Goal: Task Accomplishment & Management: Manage account settings

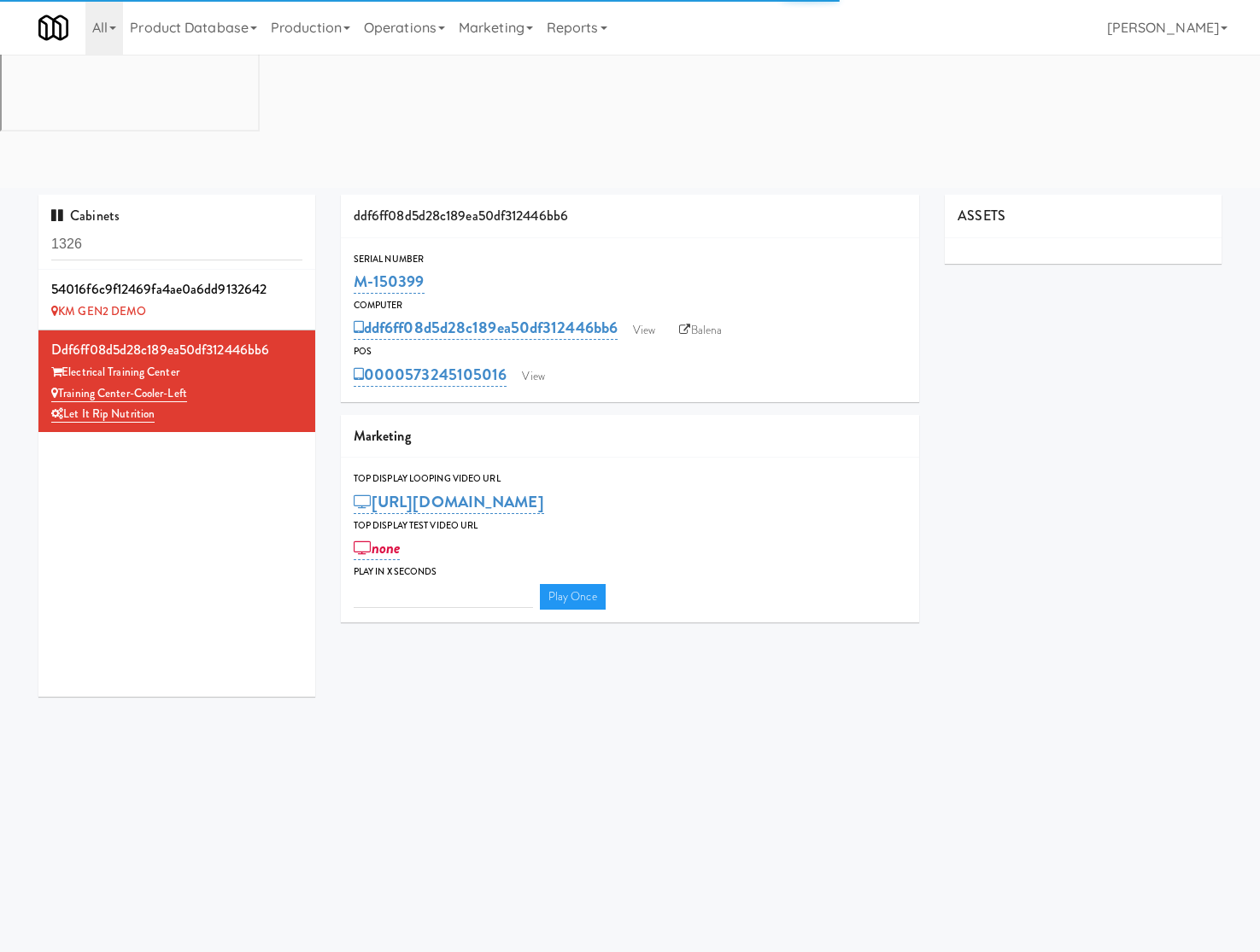
type input "3"
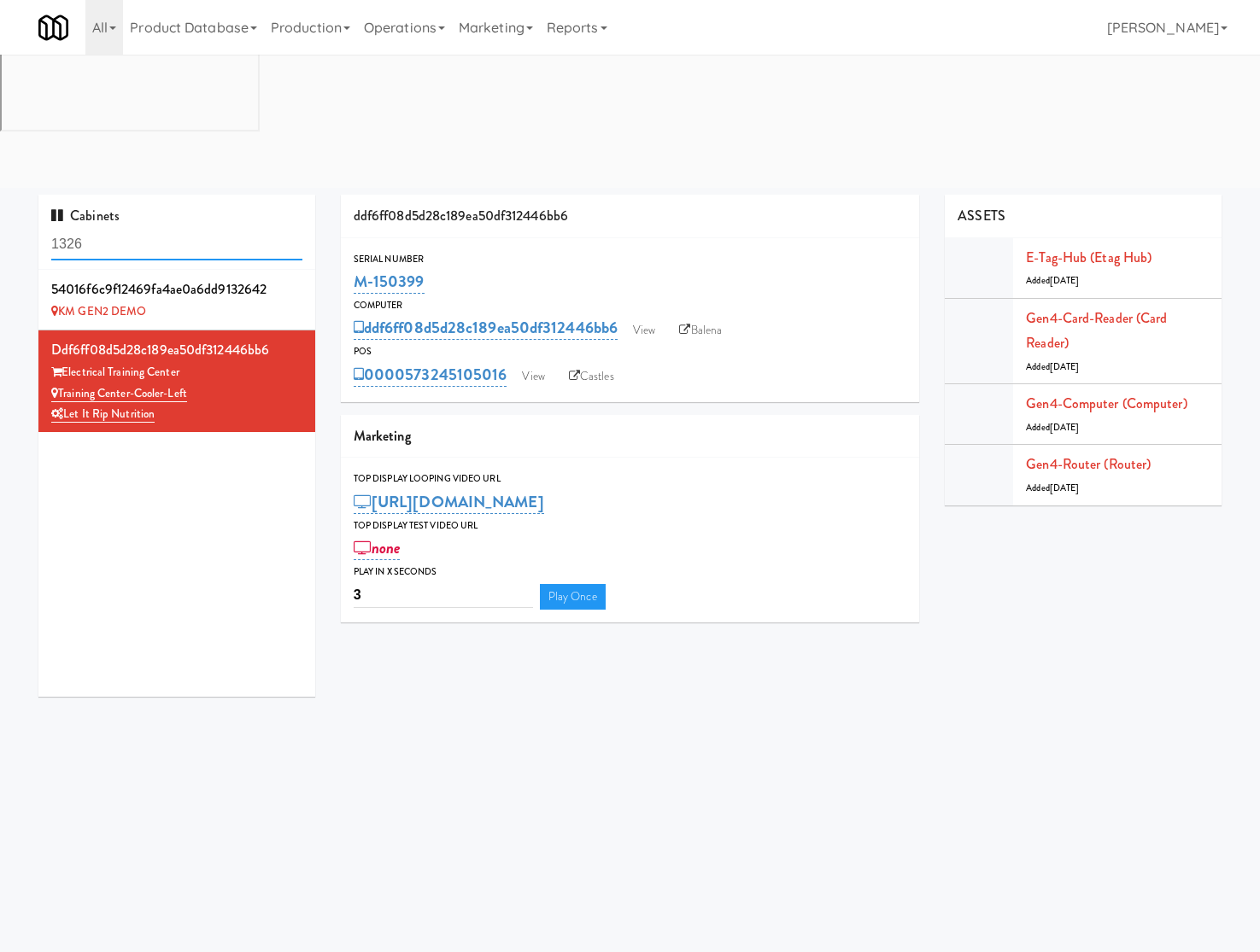
click at [124, 229] on input "1326" at bounding box center [176, 245] width 251 height 32
click at [122, 229] on input "1326" at bounding box center [176, 245] width 251 height 32
type input "kado"
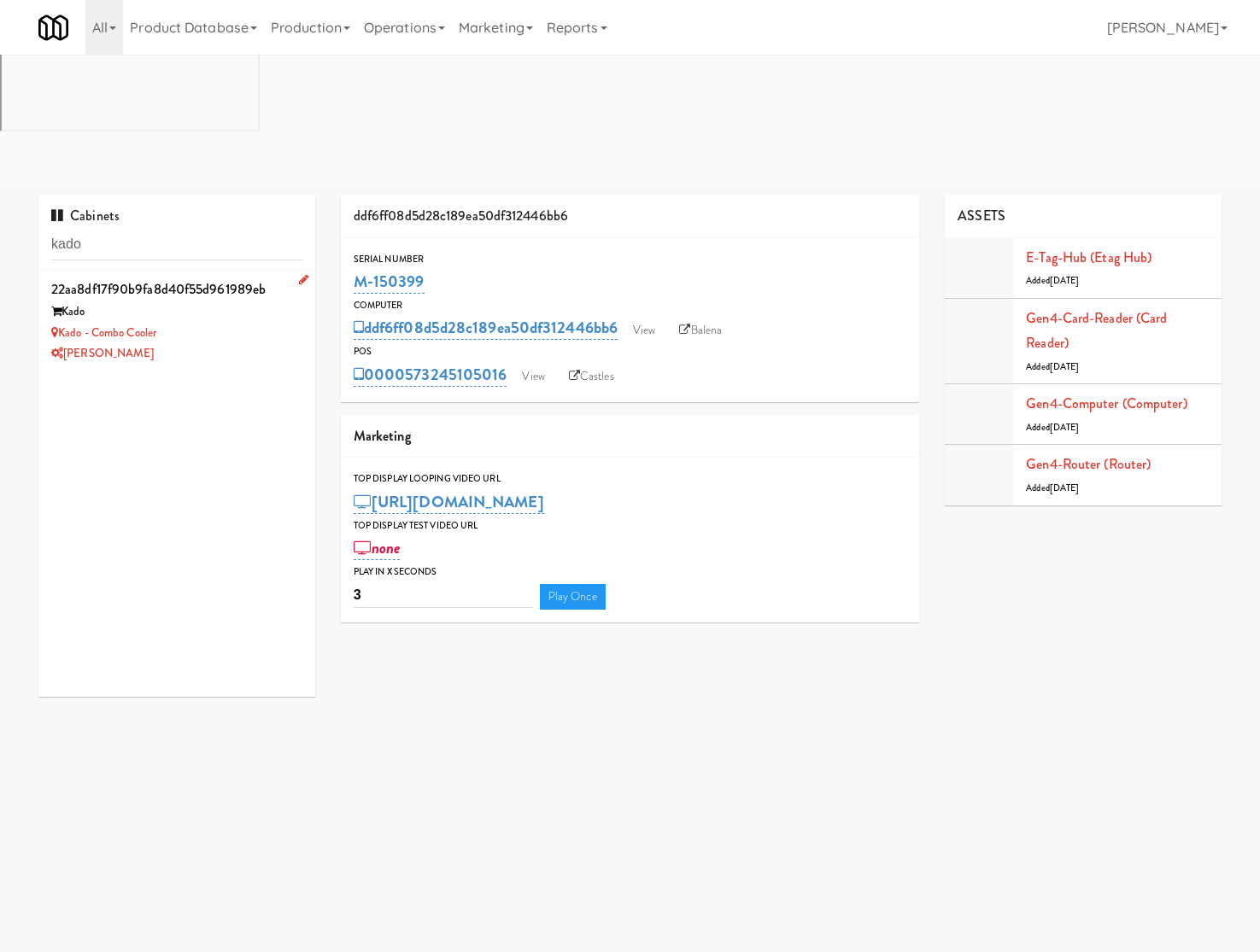
drag, startPoint x: 212, startPoint y: 196, endPoint x: 202, endPoint y: 192, distance: 11.1
click at [213, 323] on div "Kado - Combo Cooler" at bounding box center [176, 333] width 251 height 21
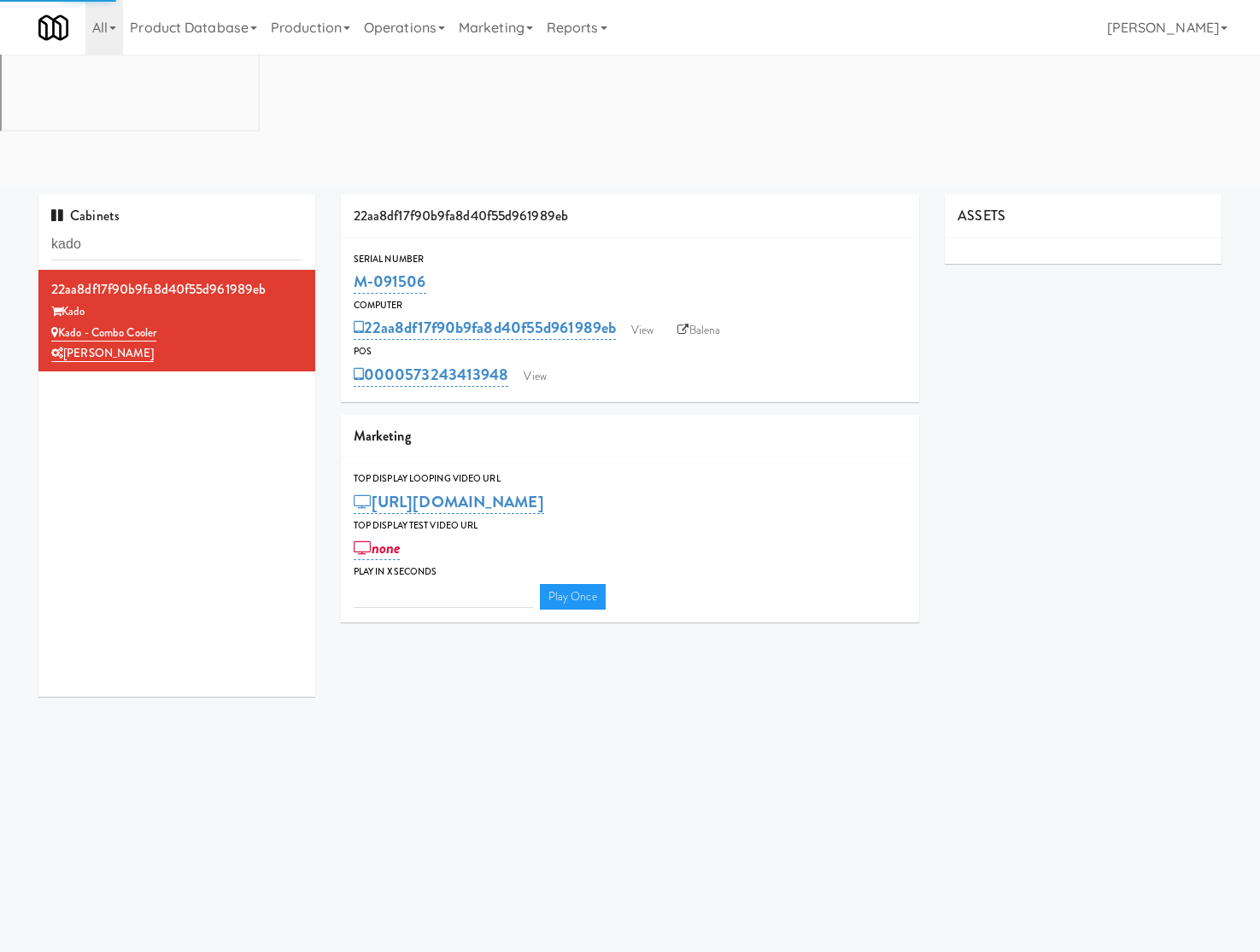
type input "3"
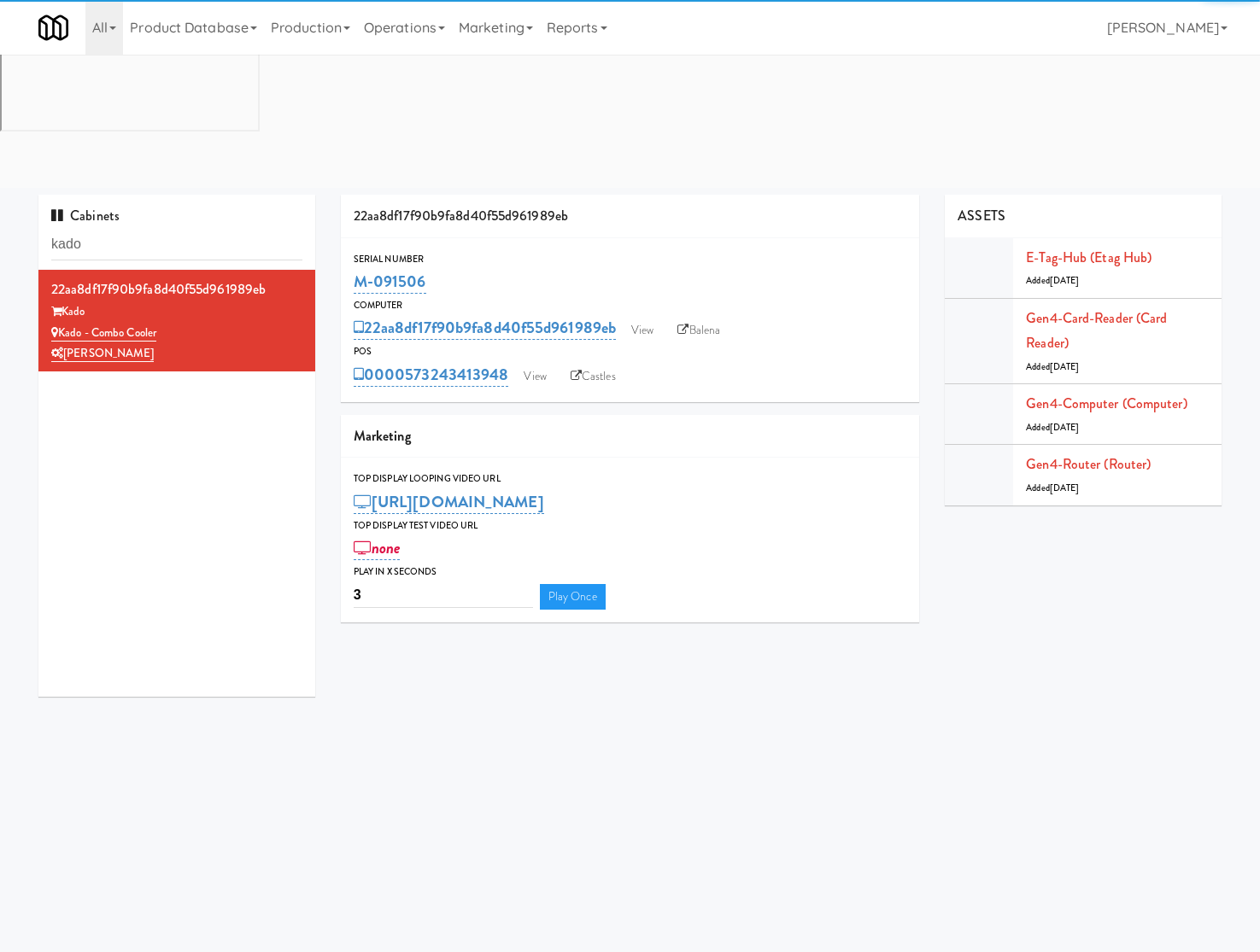
drag, startPoint x: 448, startPoint y: 149, endPoint x: 331, endPoint y: 146, distance: 117.0
click at [331, 195] on div "22aa8df17f90b9fa8d40f55d961989eb Serial Number M-091506 Computer 22aa8df17f90b9…" at bounding box center [630, 415] width 605 height 441
copy link "M-091506"
drag, startPoint x: 81, startPoint y: 467, endPoint x: 94, endPoint y: 306, distance: 161.9
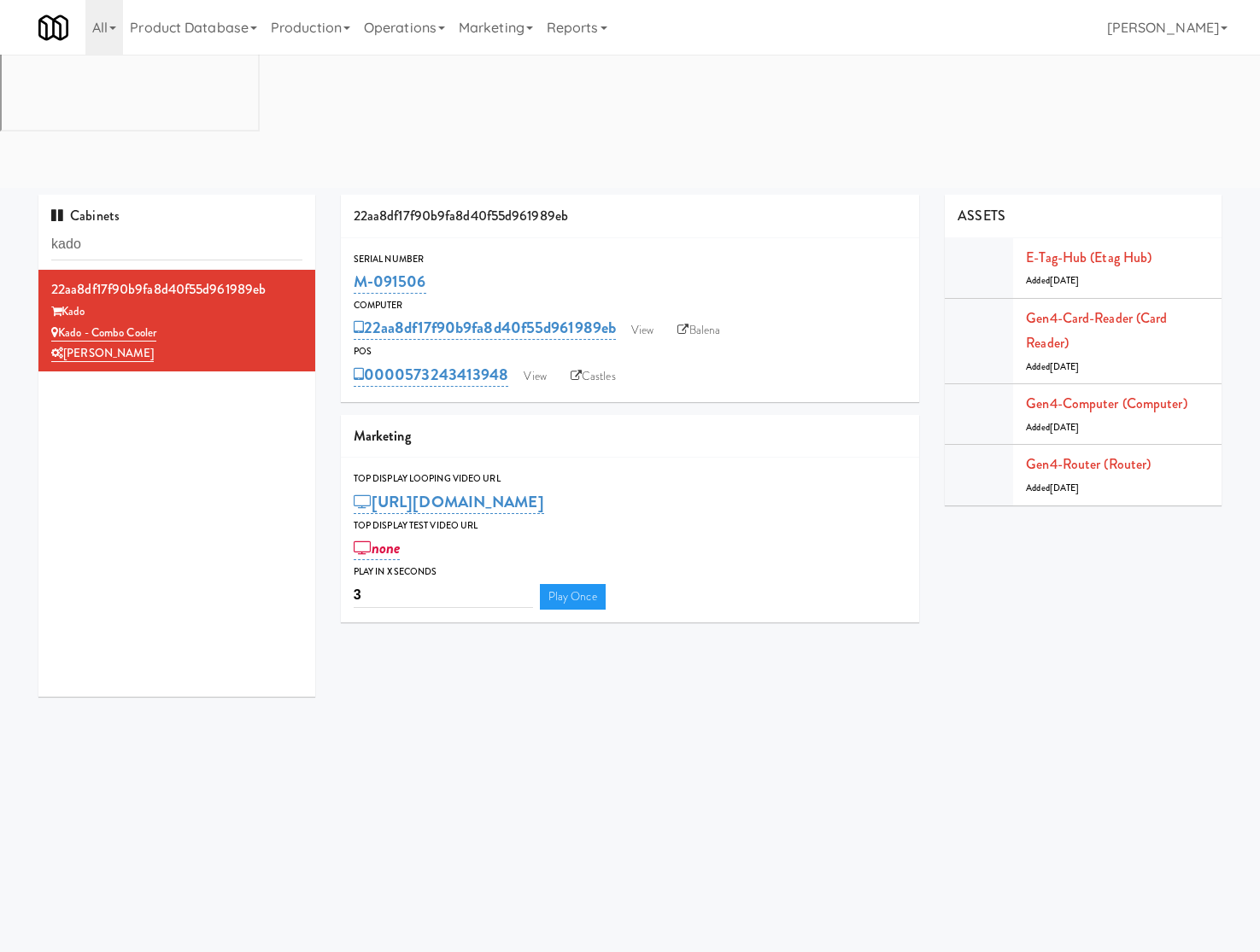
click at [81, 453] on div "22aa8df17f90b9fa8d40f55d961989eb Kado Kado - Combo Cooler Davey Vending" at bounding box center [176, 483] width 277 height 427
drag, startPoint x: 165, startPoint y: 205, endPoint x: 58, endPoint y: 205, distance: 106.7
click at [58, 323] on div "Kado - Combo Cooler" at bounding box center [176, 333] width 251 height 21
copy link "Kado - Combo Cooler"
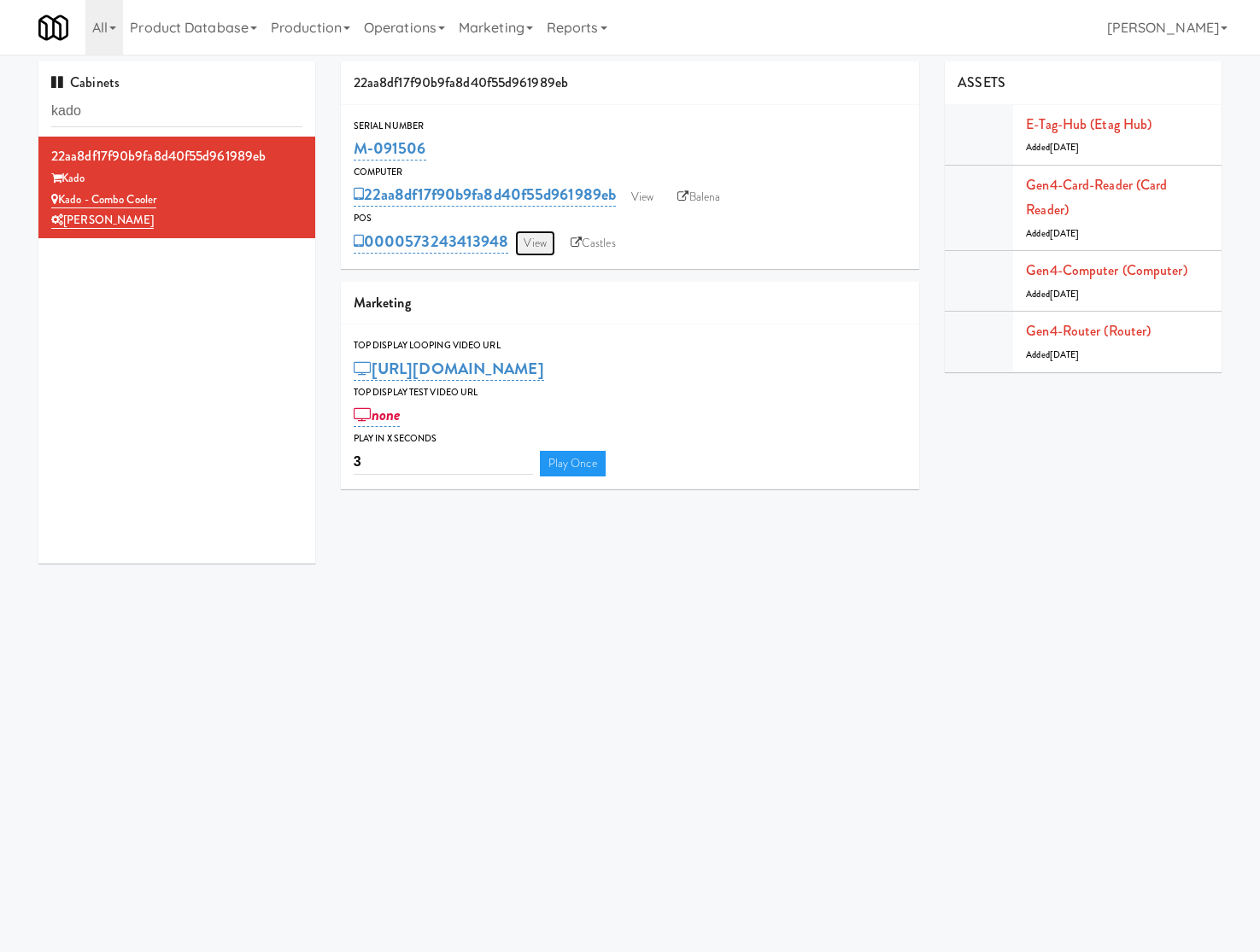
click at [532, 231] on link "View" at bounding box center [534, 244] width 39 height 26
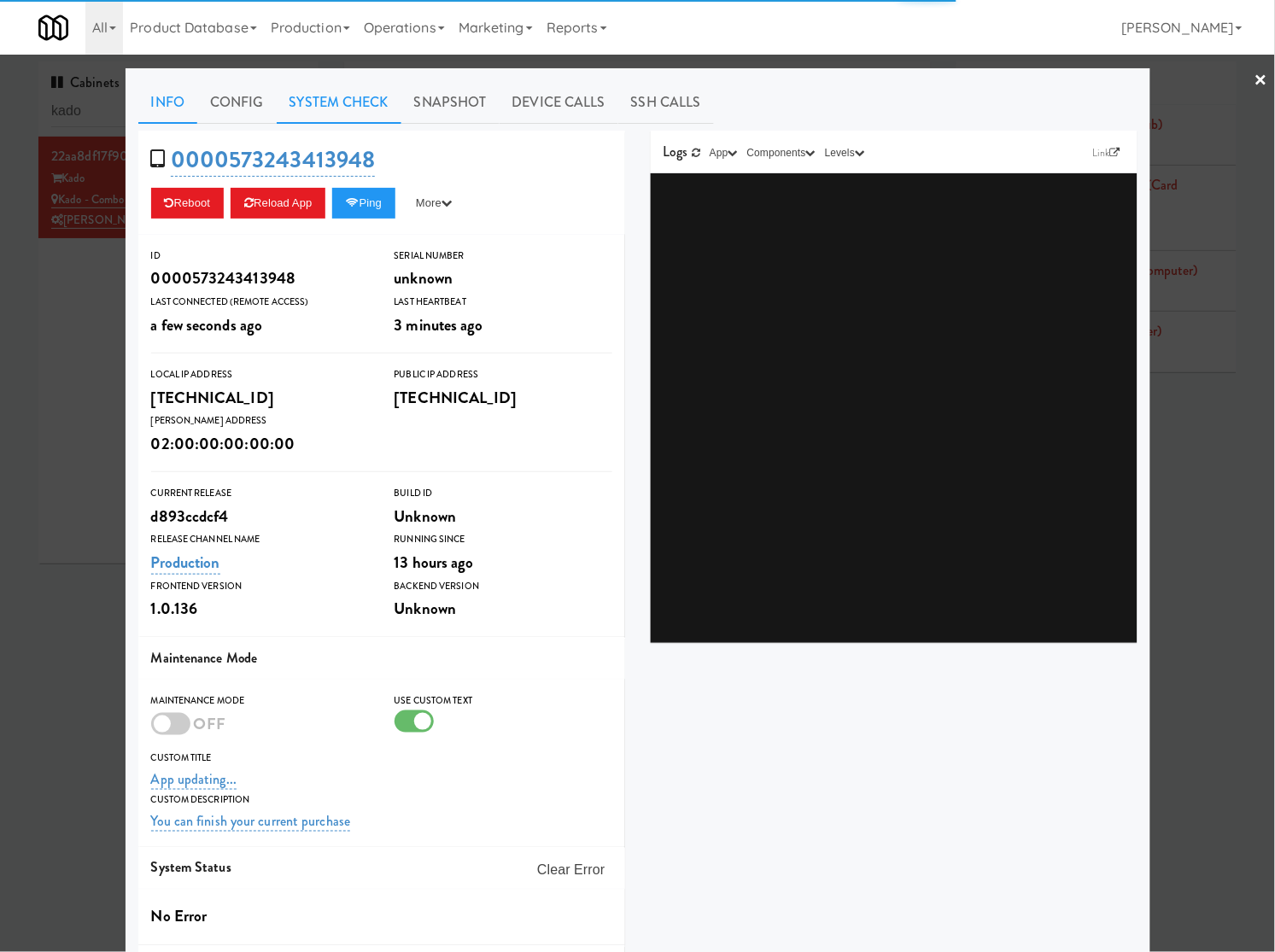
click at [344, 104] on link "System Check" at bounding box center [339, 102] width 125 height 43
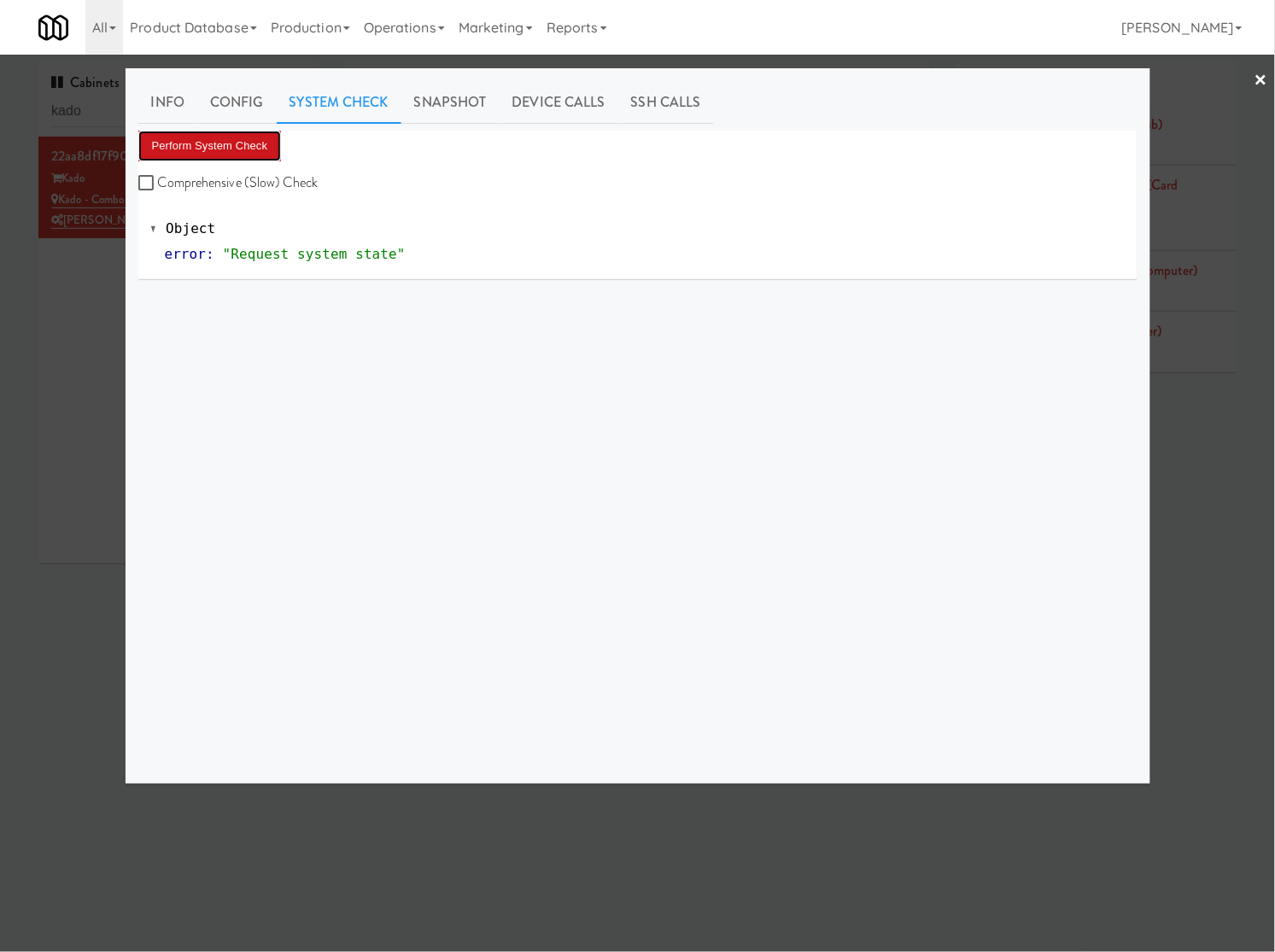
click at [235, 139] on button "Perform System Check" at bounding box center [209, 146] width 143 height 31
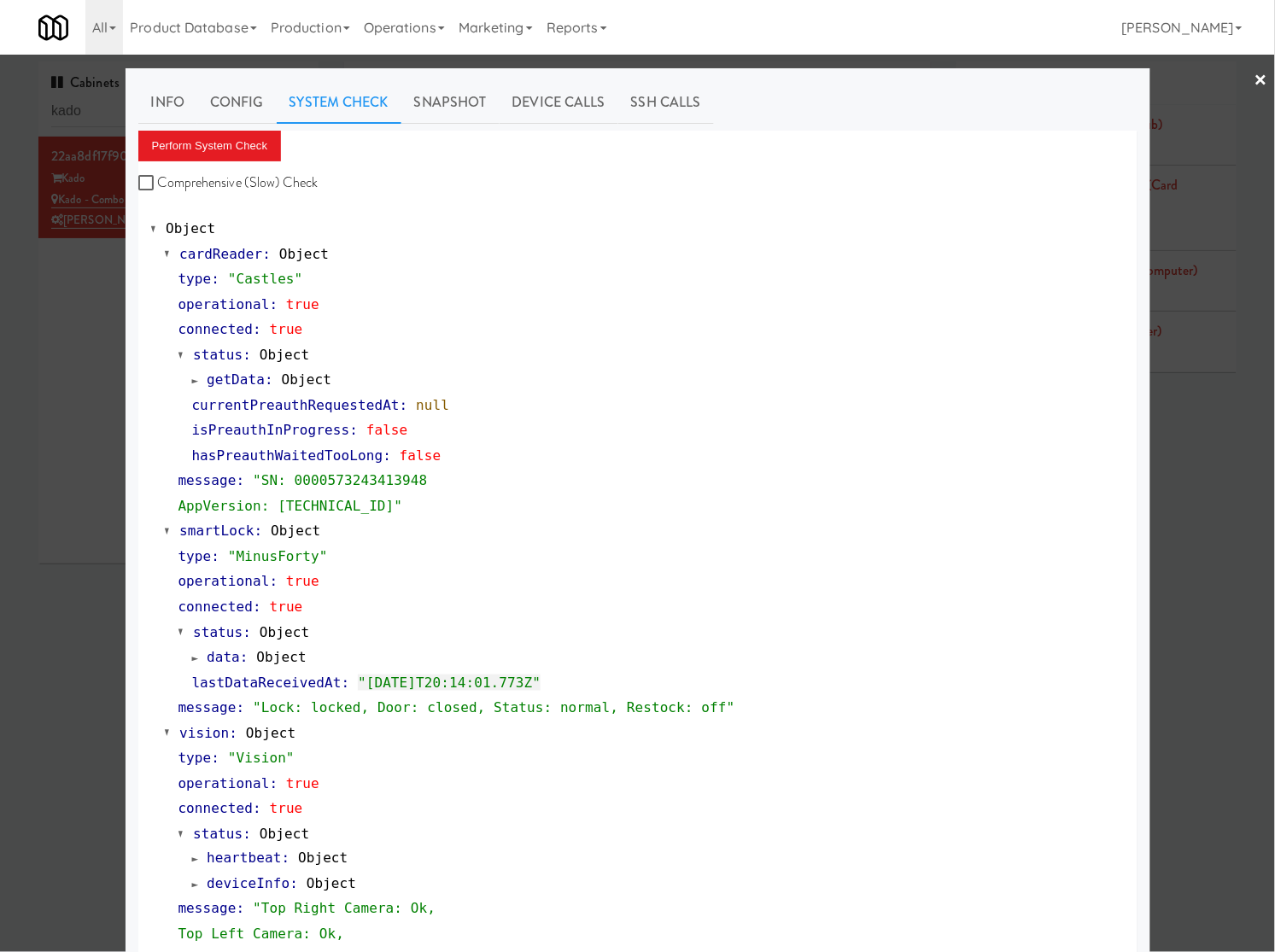
click at [68, 105] on div at bounding box center [637, 476] width 1275 height 952
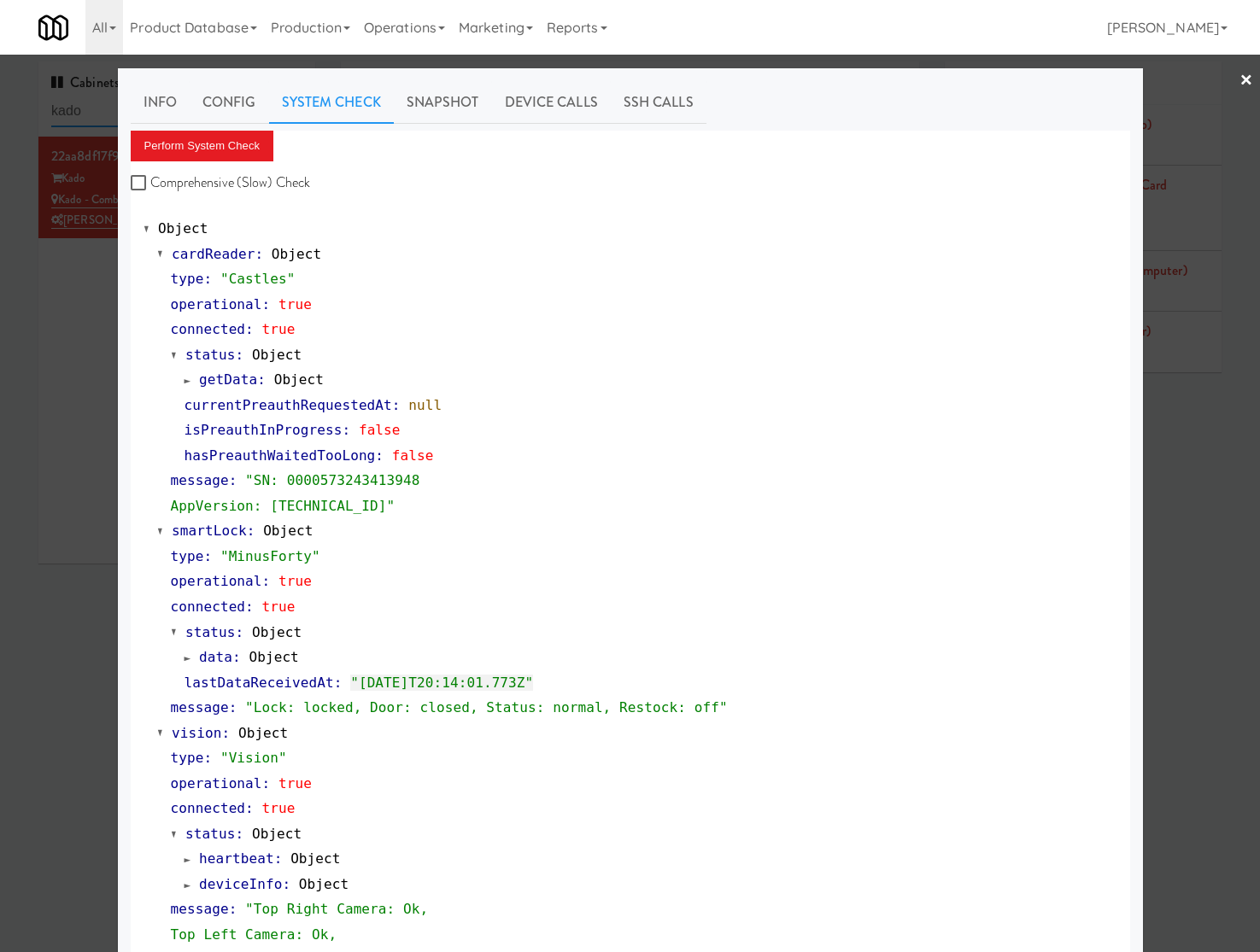
click at [68, 105] on input "kado" at bounding box center [176, 112] width 251 height 32
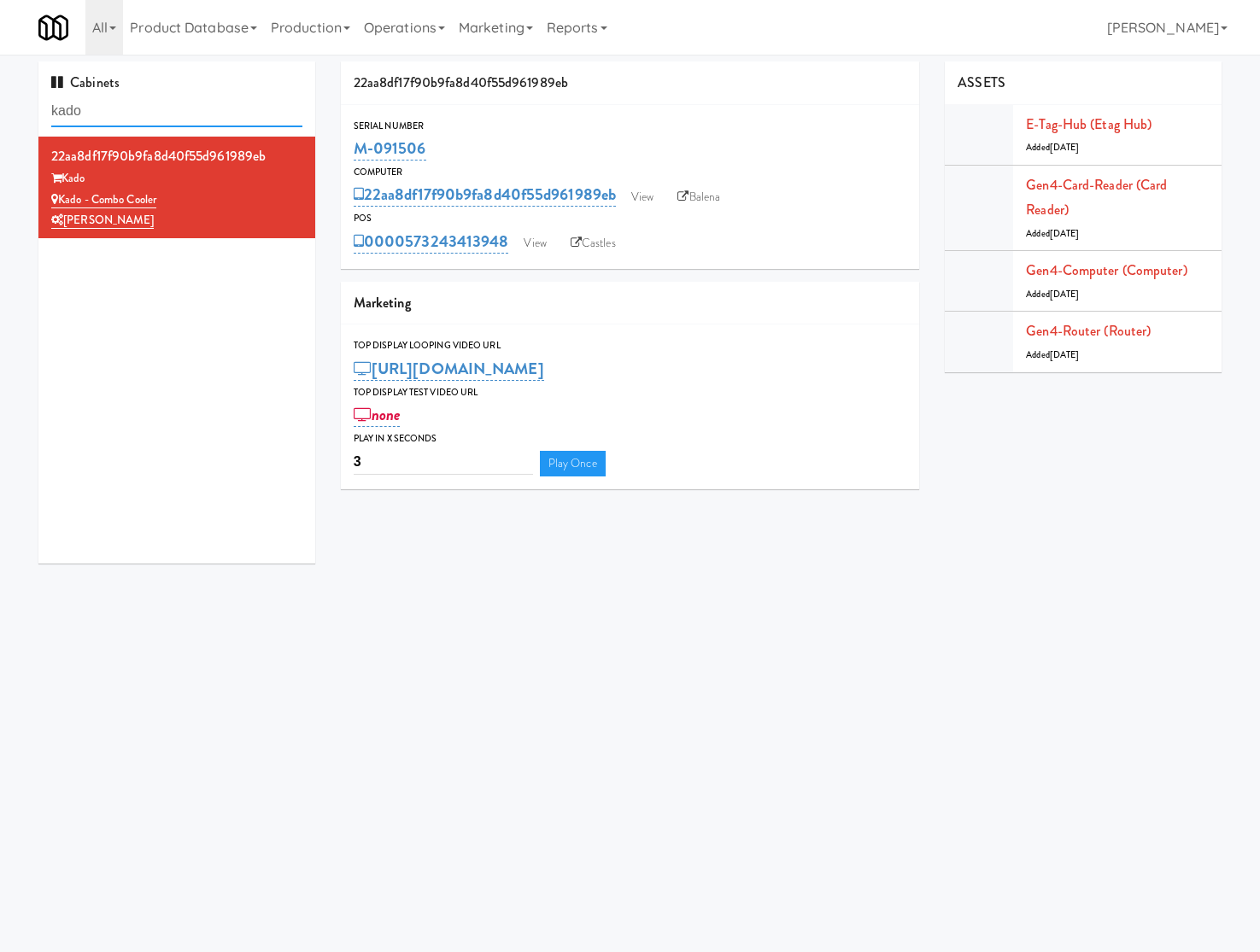
click at [68, 105] on input "kado" at bounding box center [176, 112] width 251 height 32
paste input "Archer Tower"
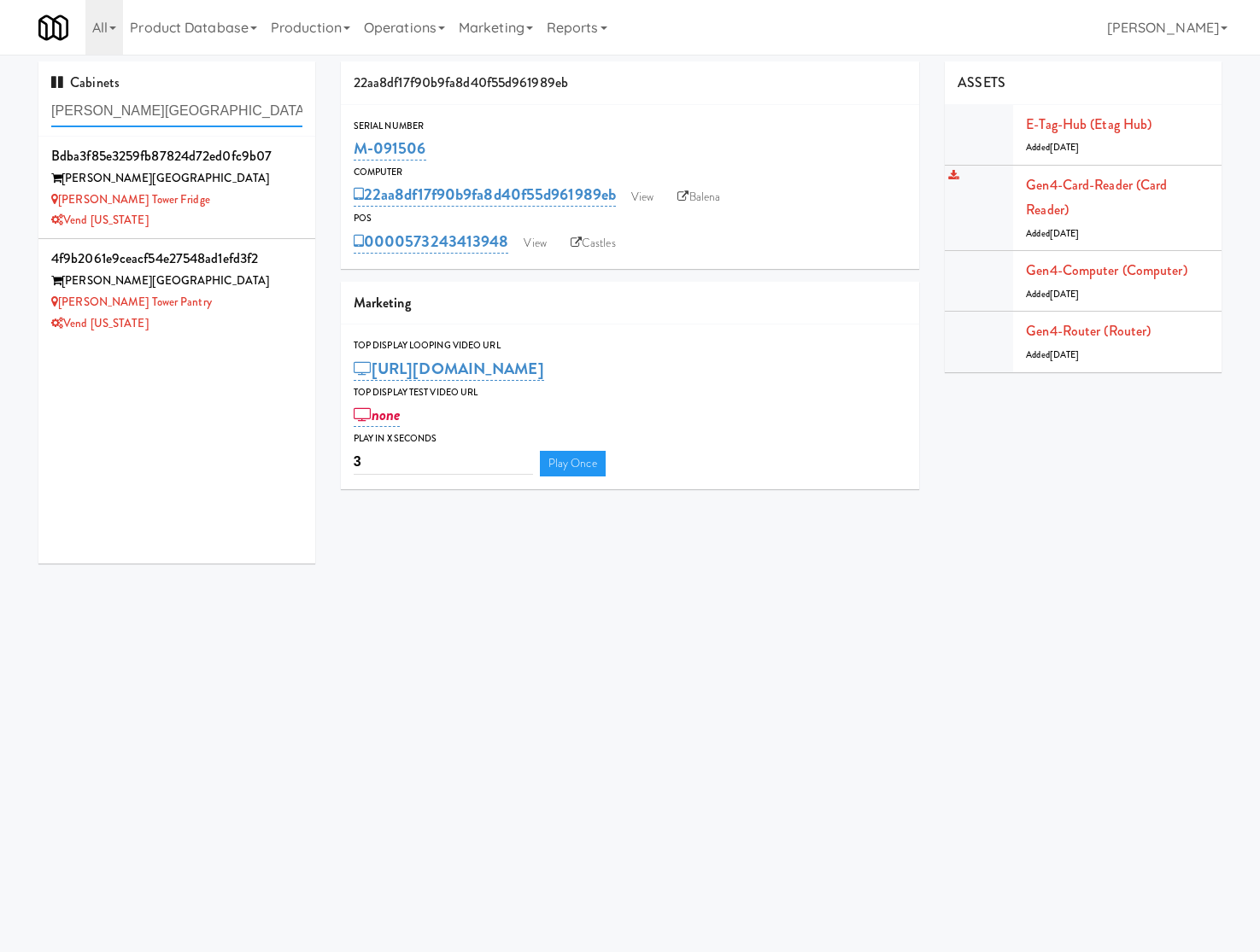
type input "Archer Tower"
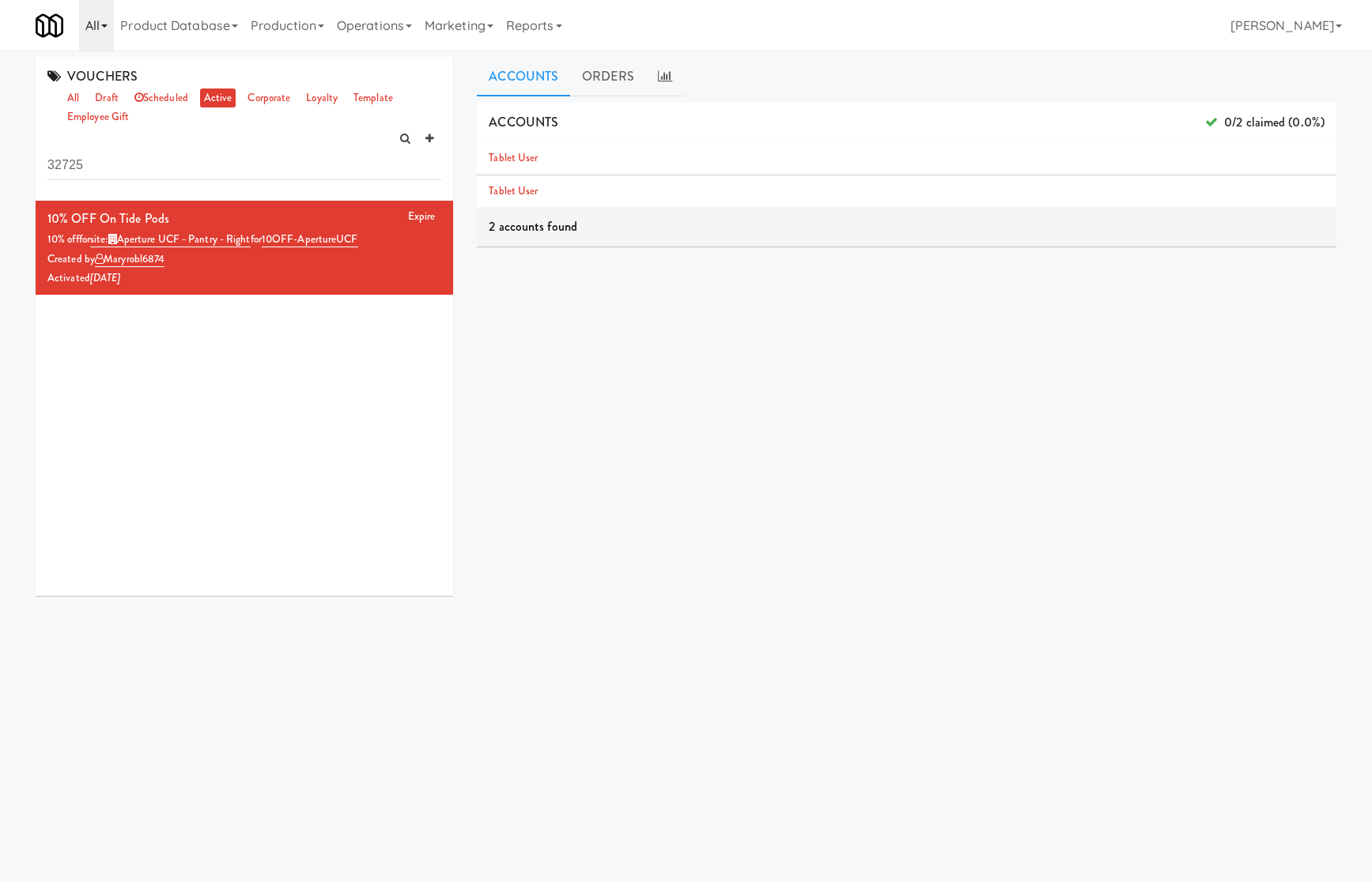
click at [111, 36] on link "All" at bounding box center [96, 25] width 35 height 51
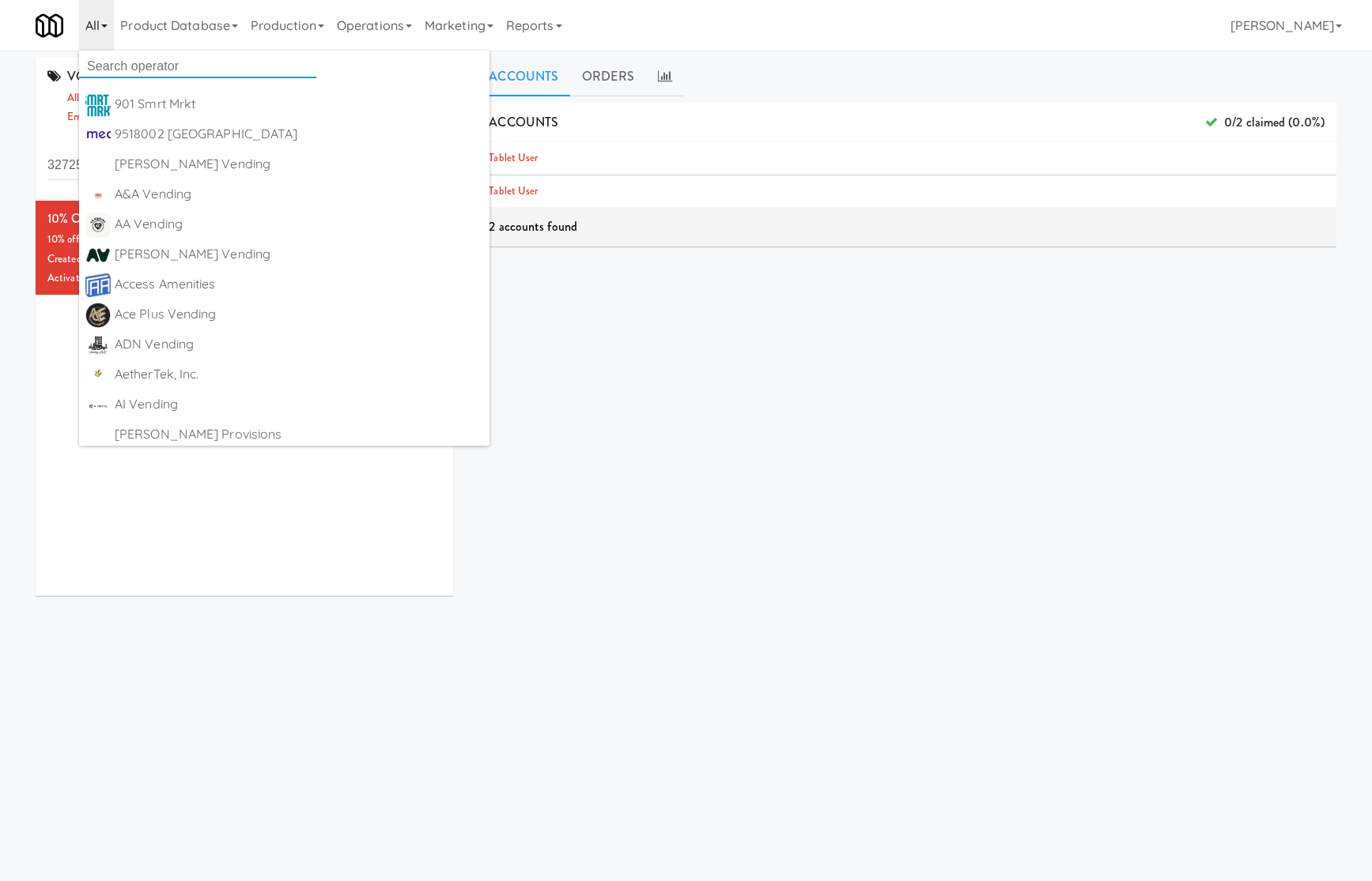
click at [121, 73] on input "text" at bounding box center [197, 67] width 237 height 24
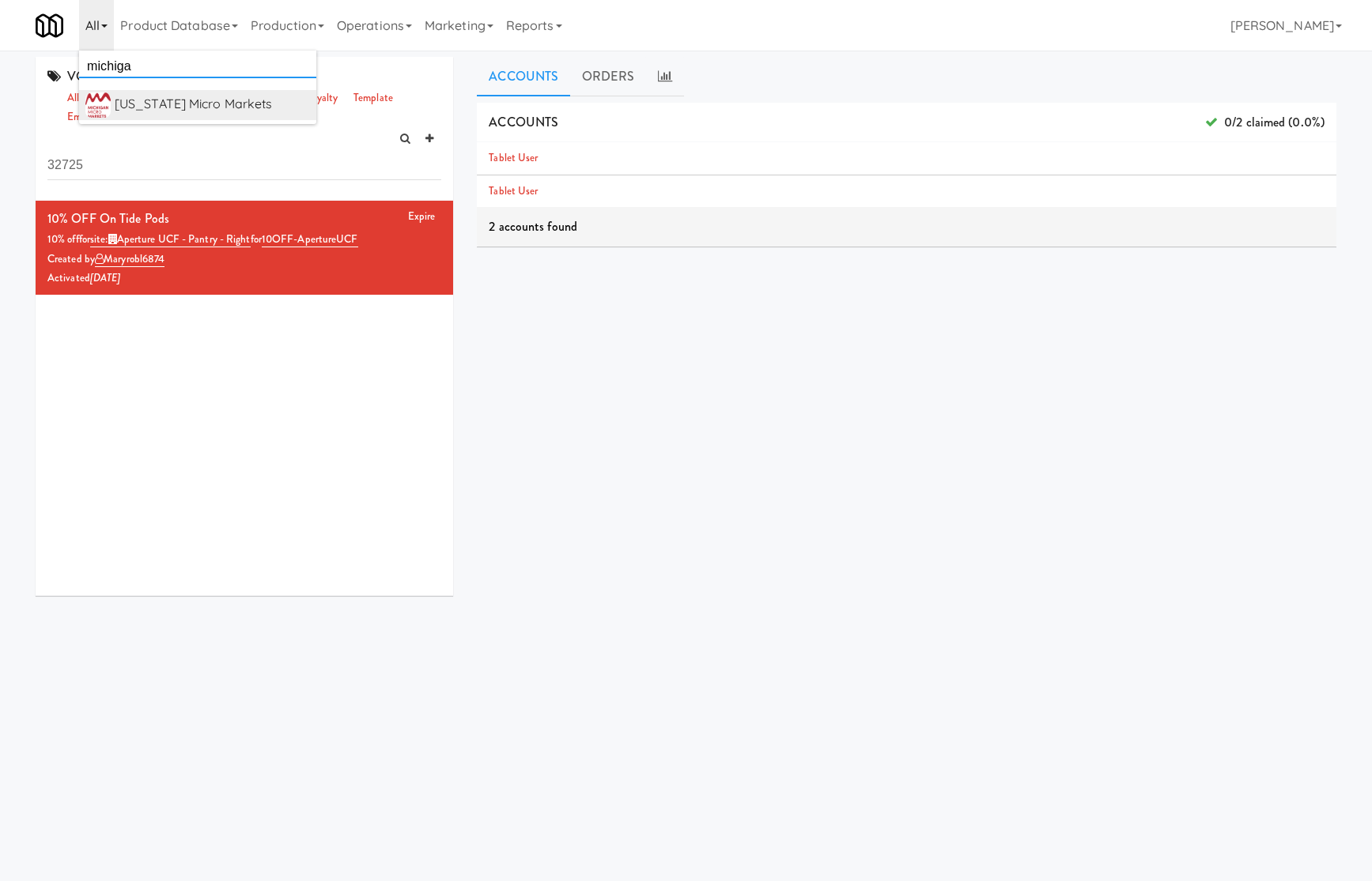
type input "michiga"
click at [196, 108] on div "[US_STATE] Micro Markets" at bounding box center [212, 105] width 195 height 24
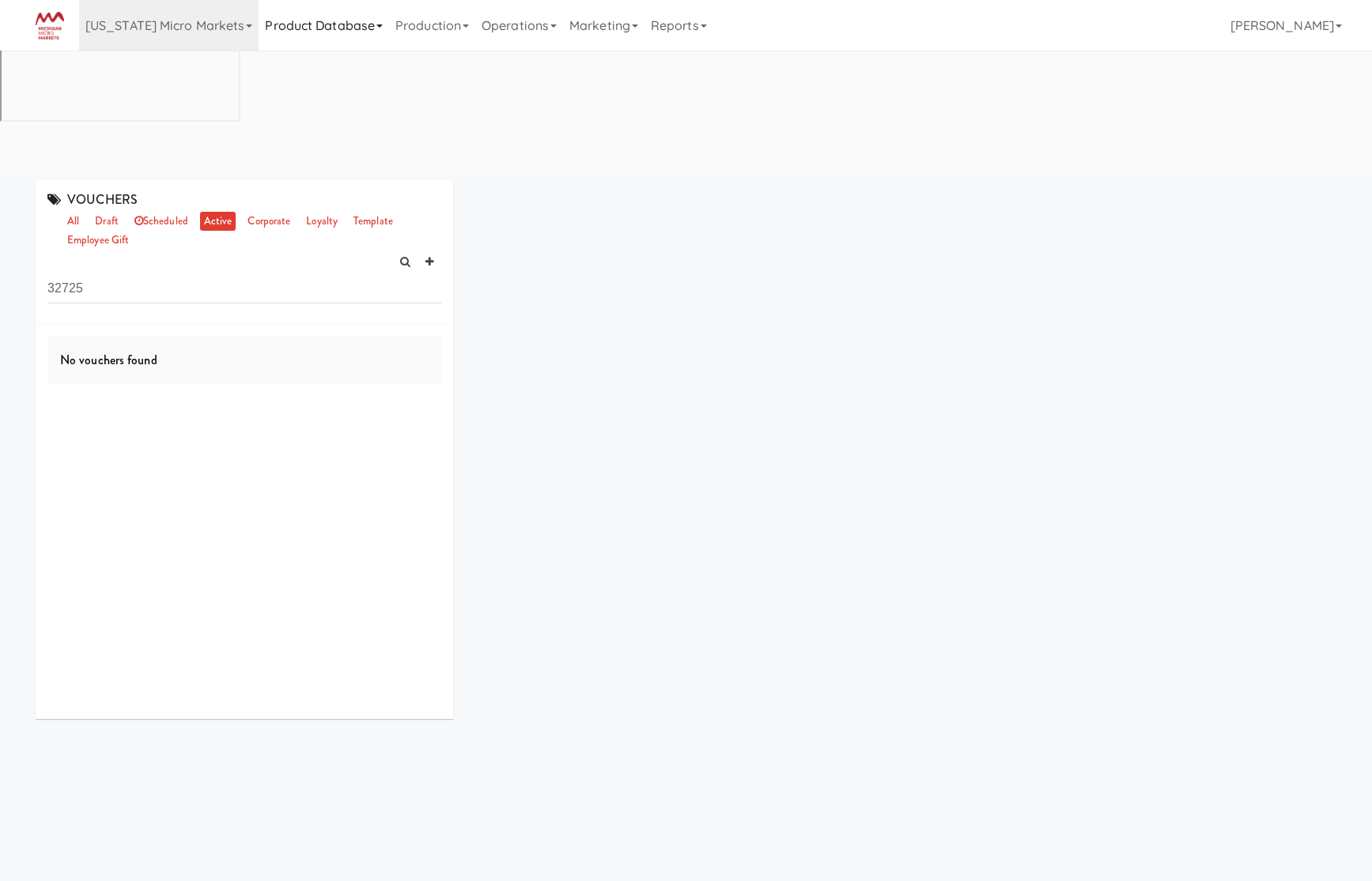
click at [281, 25] on link "Product Database" at bounding box center [323, 25] width 131 height 51
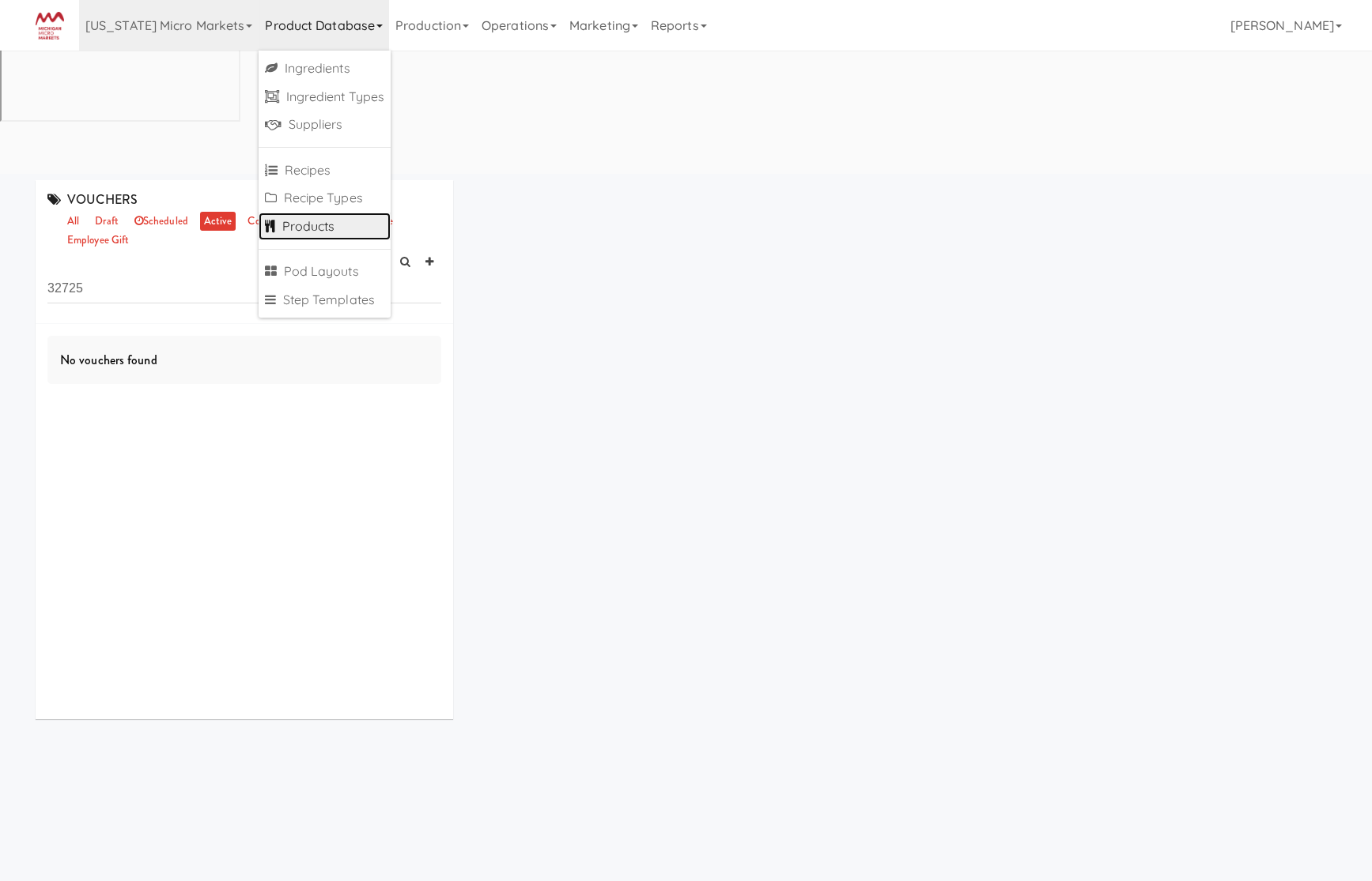
click at [324, 231] on link "Products" at bounding box center [324, 227] width 132 height 29
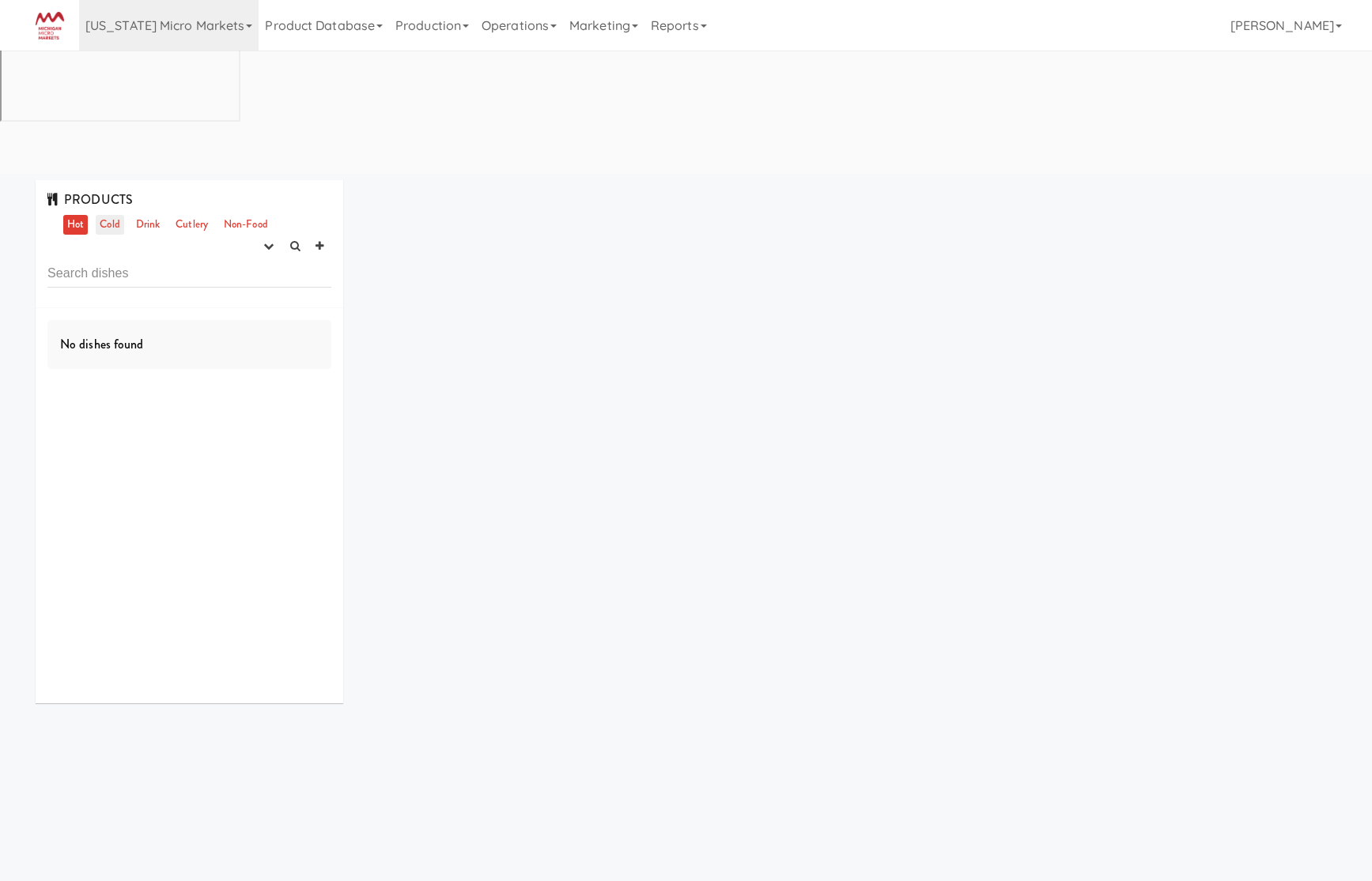
click at [116, 215] on link "Cold" at bounding box center [109, 224] width 28 height 19
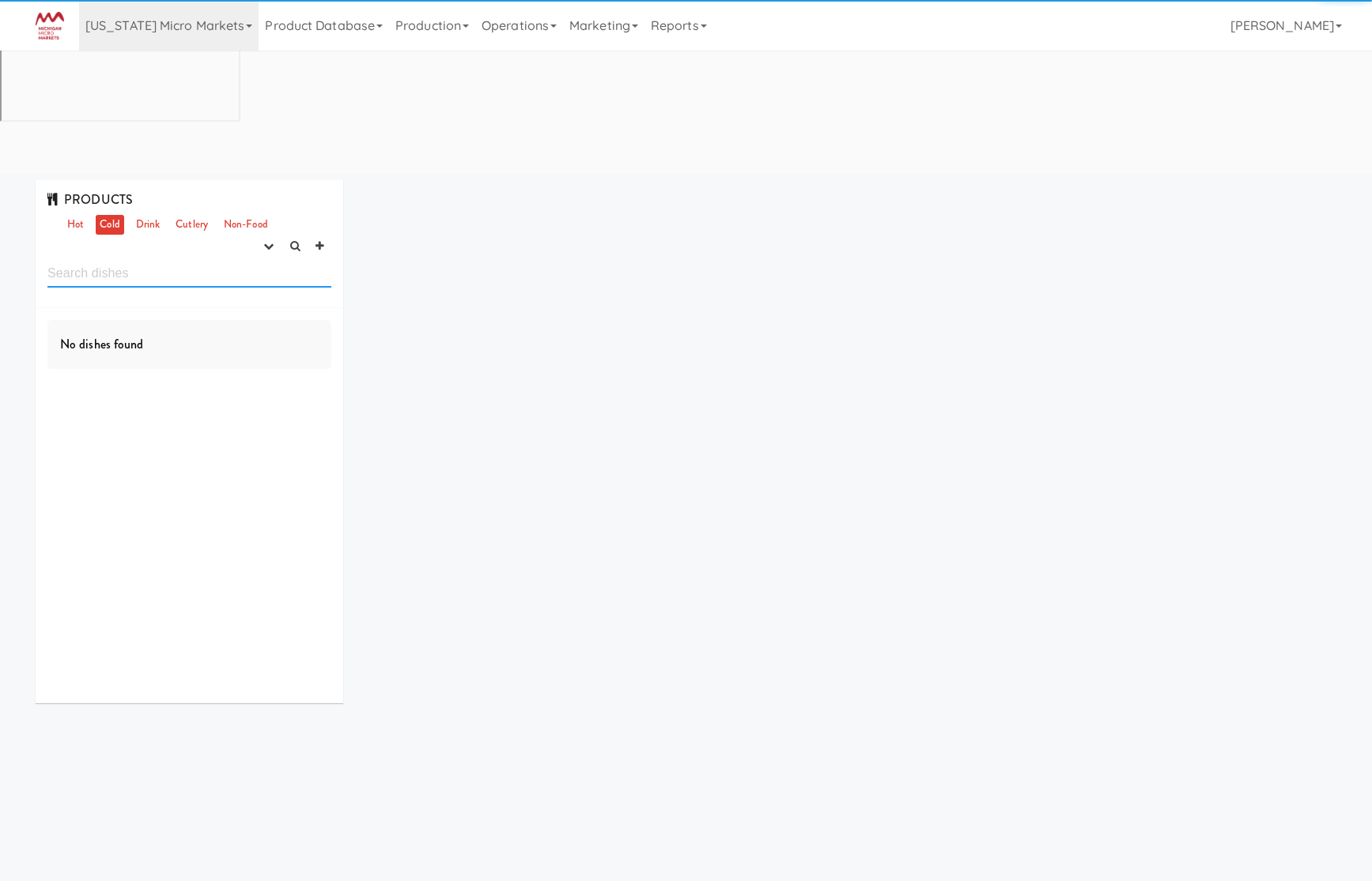
click at [132, 258] on input "text" at bounding box center [189, 273] width 284 height 30
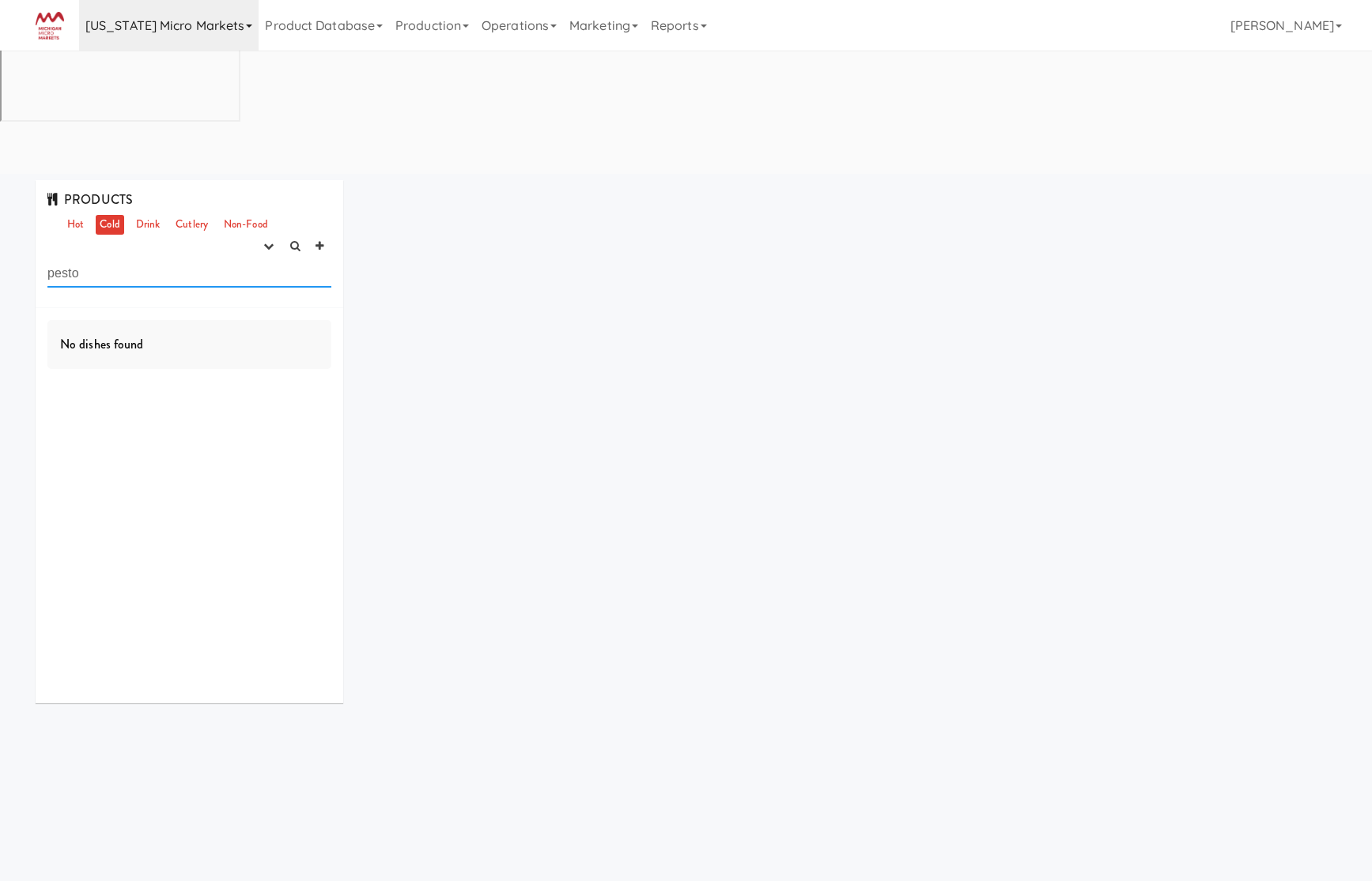
type input "pesto"
click at [275, 235] on button "button" at bounding box center [268, 247] width 26 height 24
click at [252, 263] on link "experimenting" at bounding box center [218, 277] width 127 height 29
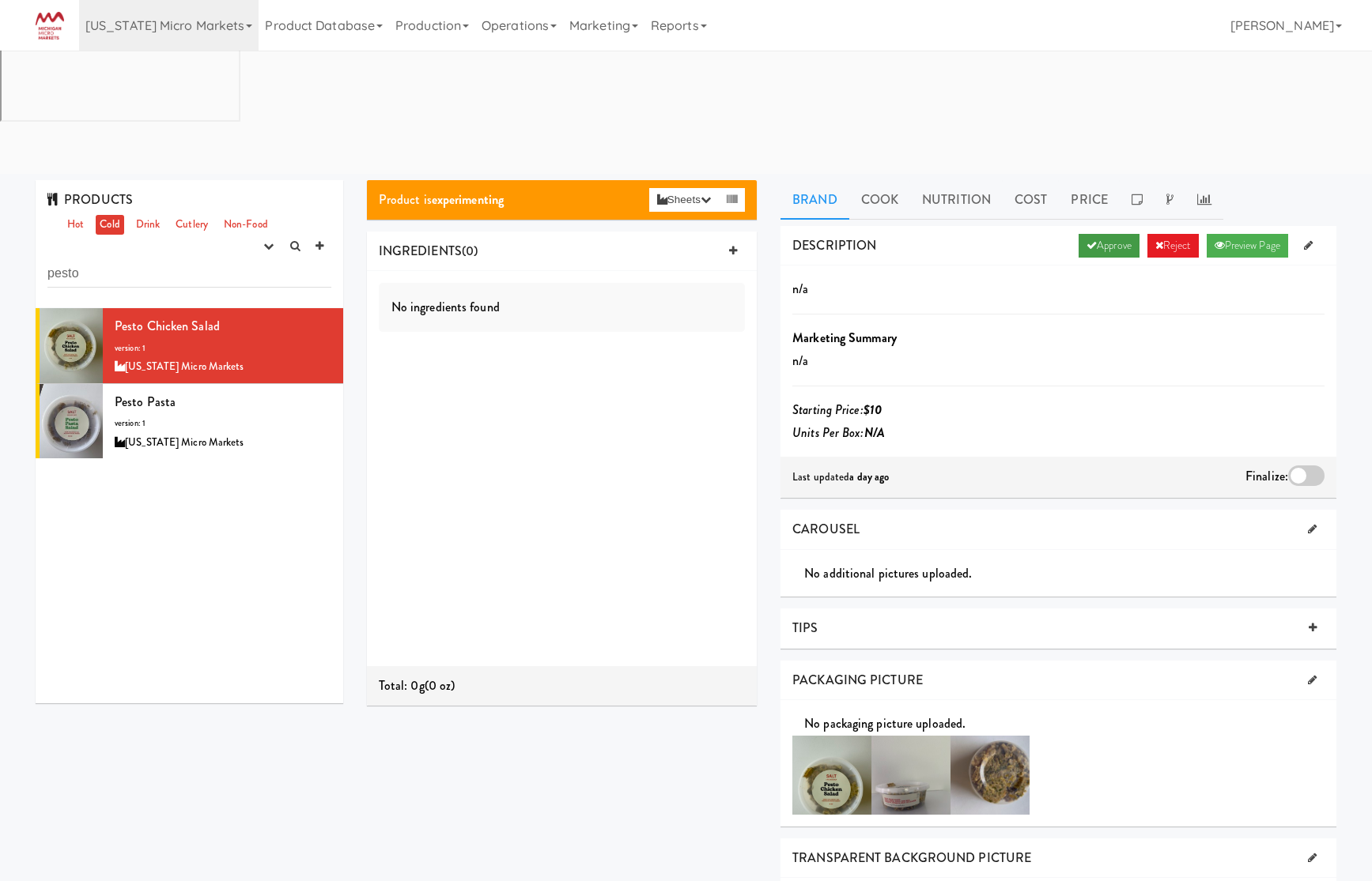
click at [1093, 234] on link "Approve" at bounding box center [1109, 246] width 61 height 24
click at [1301, 465] on div at bounding box center [1305, 476] width 36 height 20
click at [0, 0] on input "checkbox" at bounding box center [0, 0] width 0 height 0
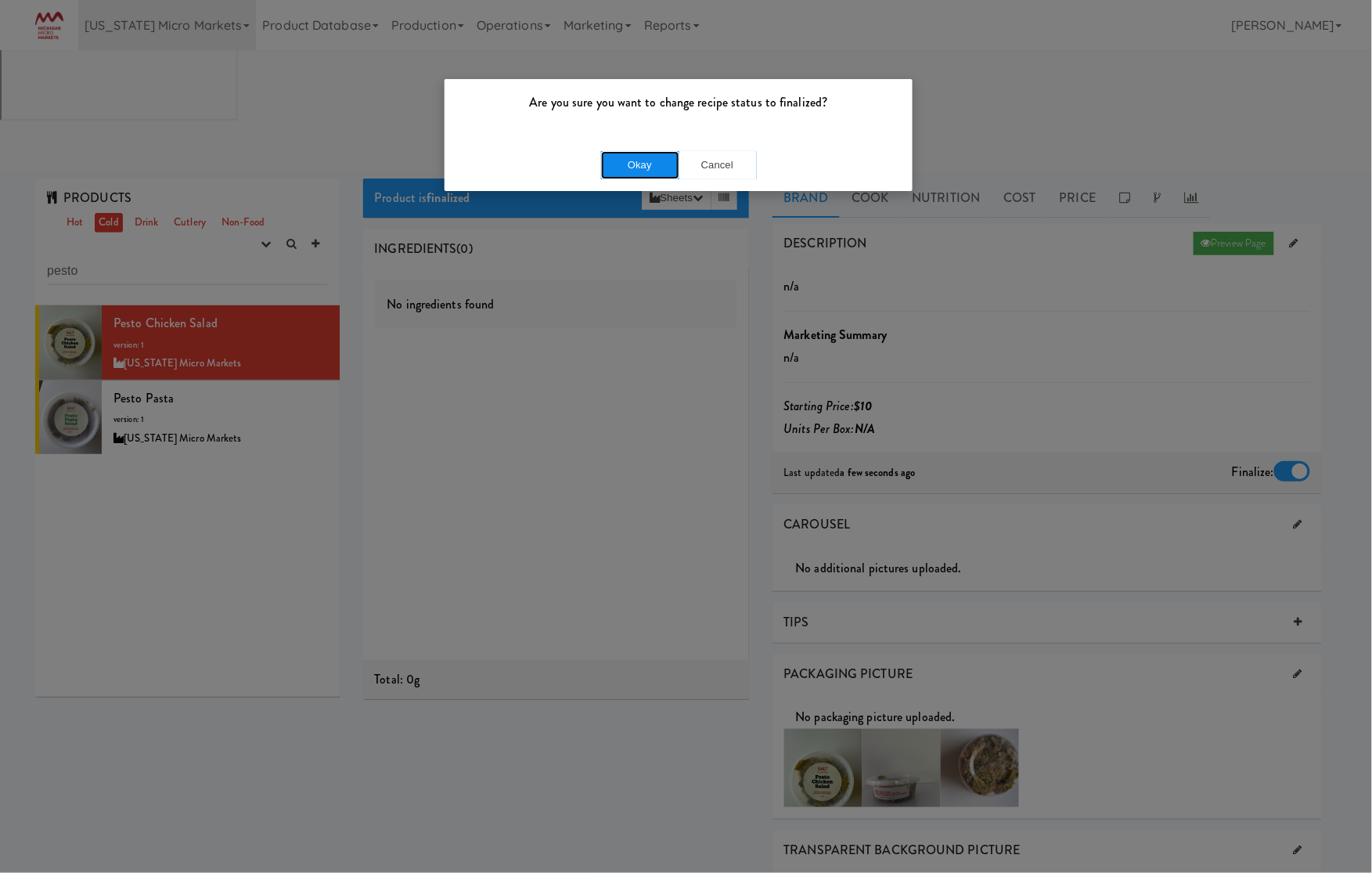
drag, startPoint x: 638, startPoint y: 169, endPoint x: 597, endPoint y: 171, distance: 41.0
click at [629, 169] on button "Okay" at bounding box center [640, 165] width 78 height 28
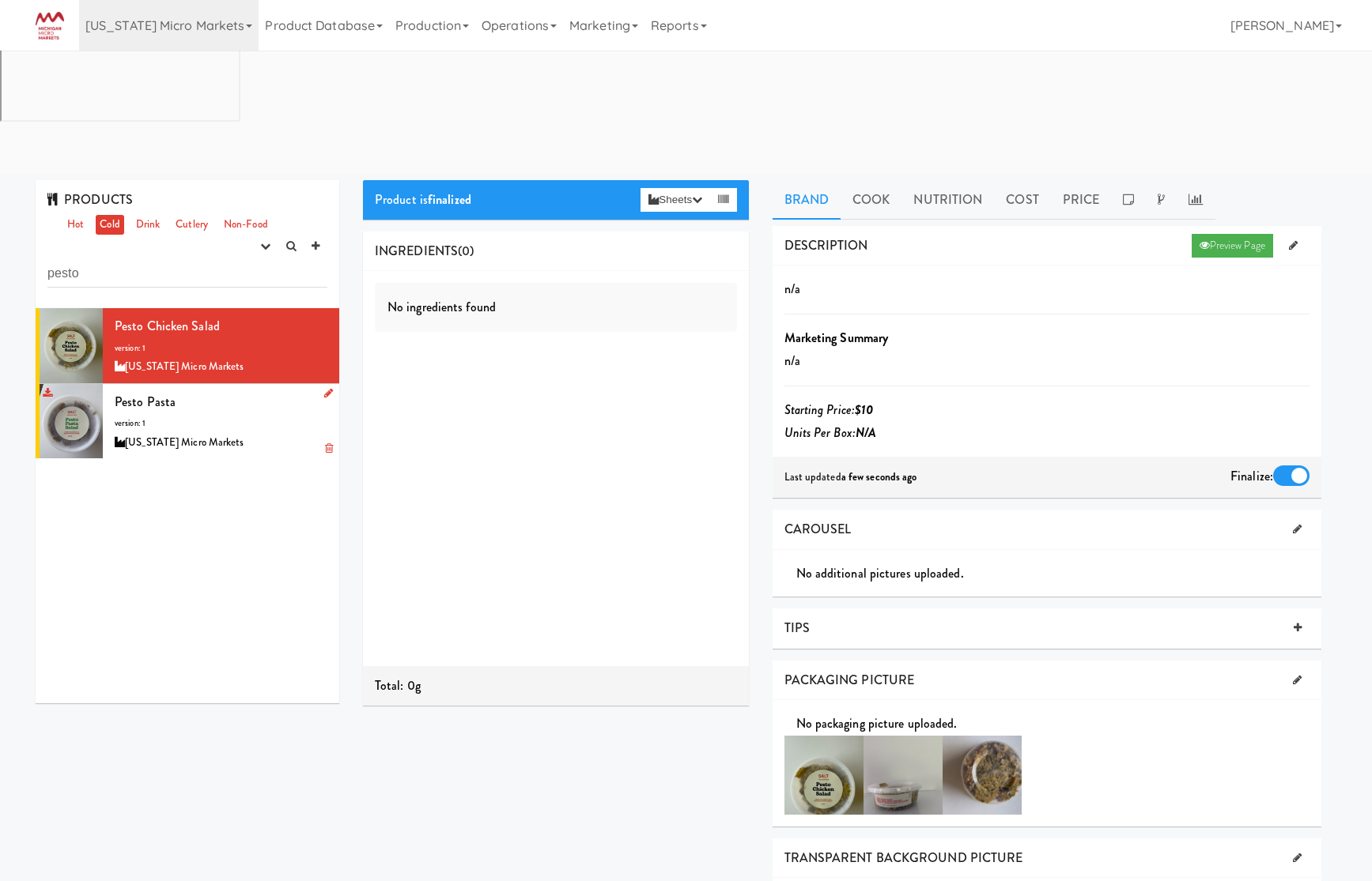
click at [289, 391] on div "Pesto Pasta version: 1 Michigan Micro Markets" at bounding box center [221, 421] width 213 height 62
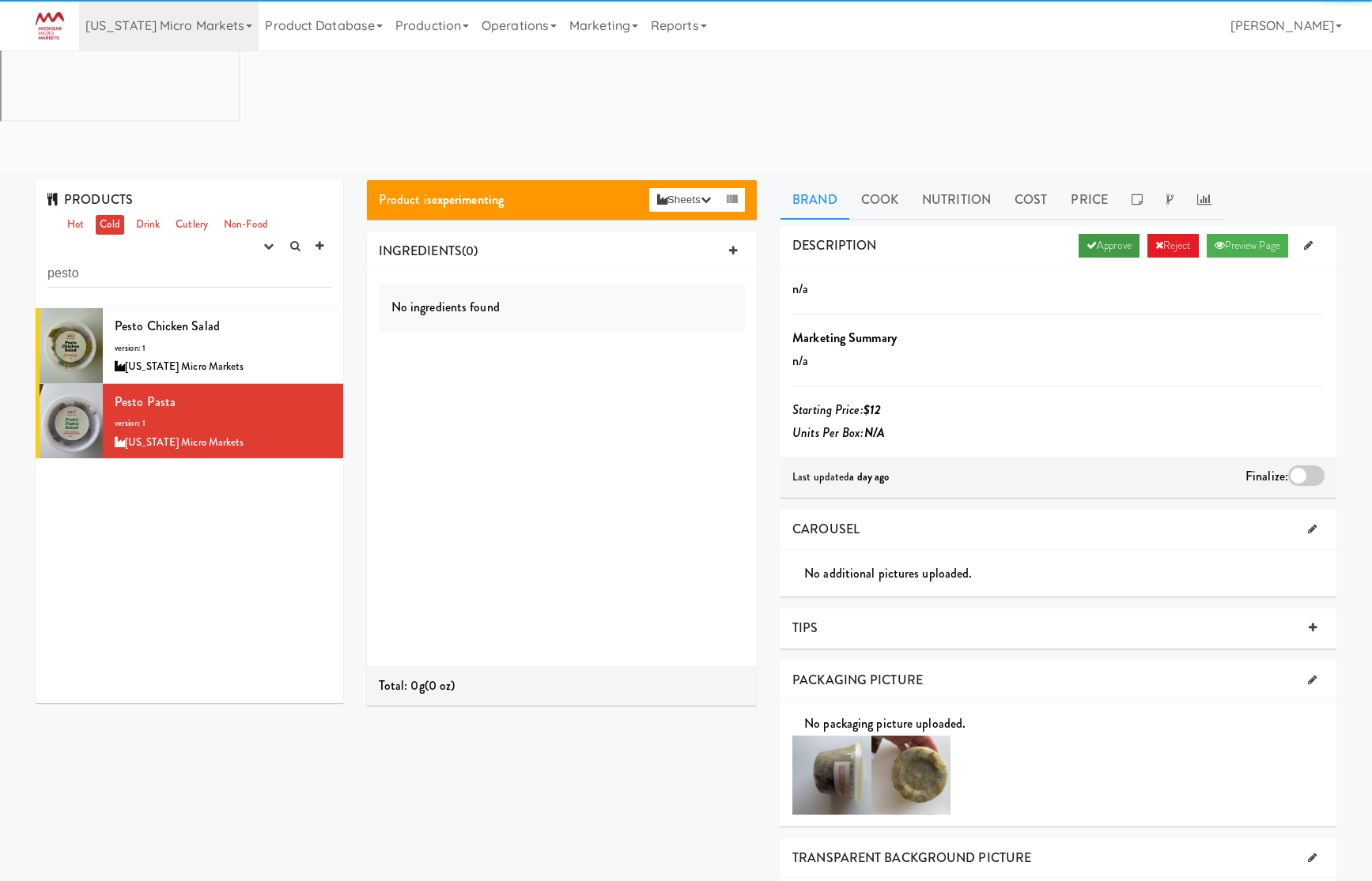
click at [1111, 234] on link "Approve" at bounding box center [1109, 246] width 61 height 24
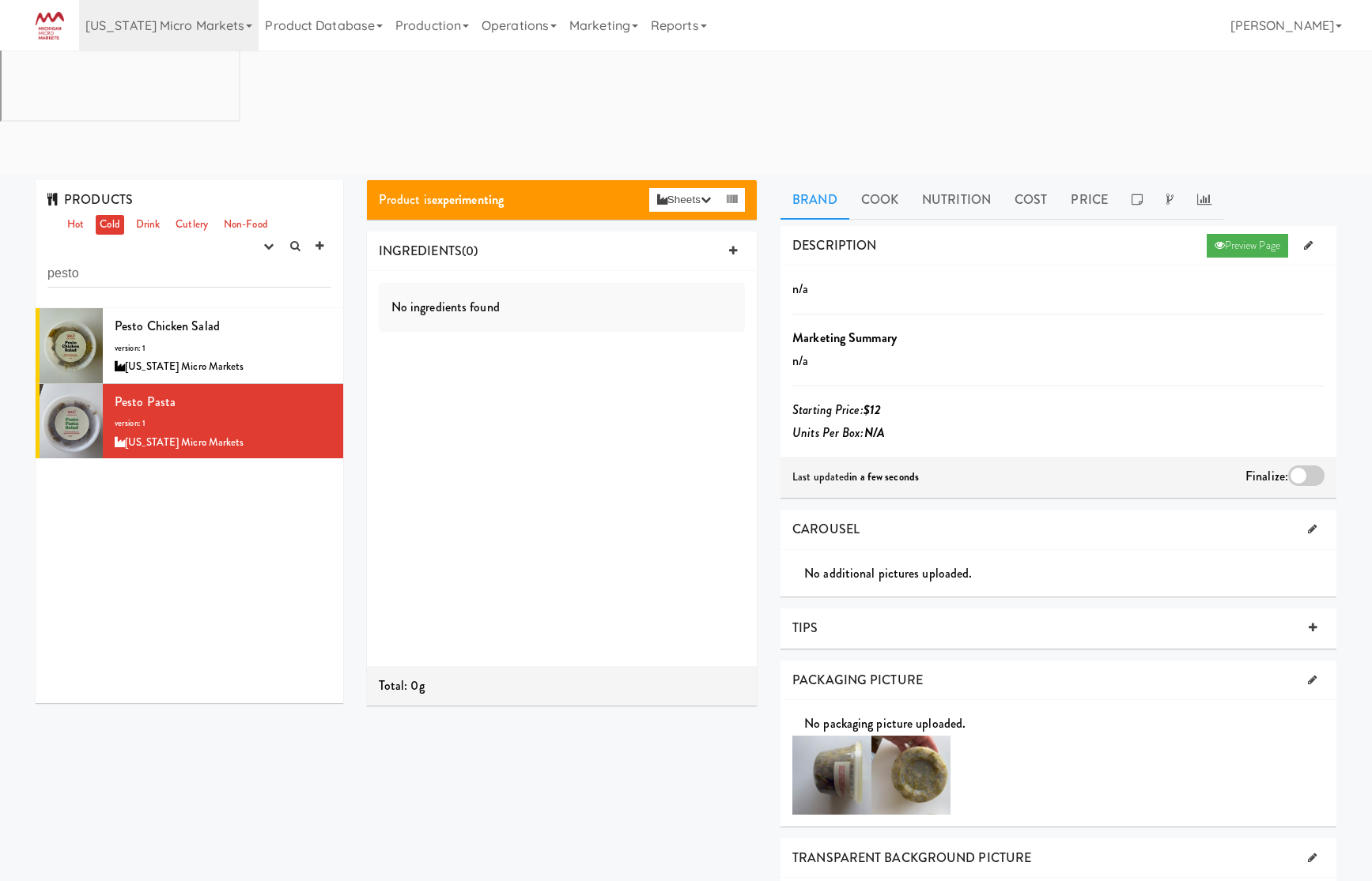
click at [1314, 457] on div "Last updated in a few seconds Finalize:" at bounding box center [1058, 478] width 555 height 41
click at [1301, 465] on div "Finalize:" at bounding box center [1284, 477] width 79 height 25
click at [1302, 465] on div at bounding box center [1305, 476] width 36 height 20
click at [0, 0] on input "checkbox" at bounding box center [0, 0] width 0 height 0
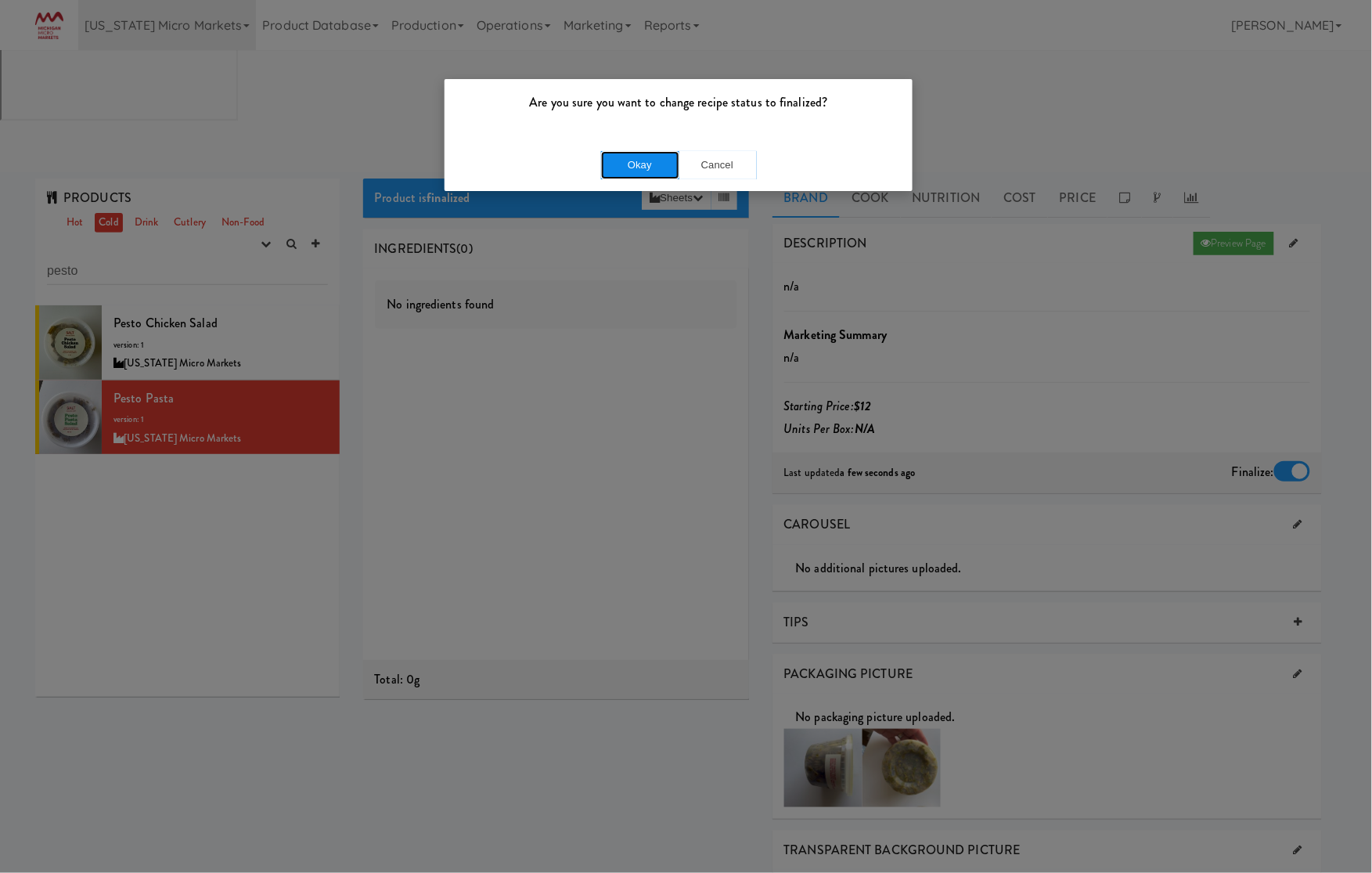
click at [652, 165] on button "Okay" at bounding box center [640, 165] width 78 height 28
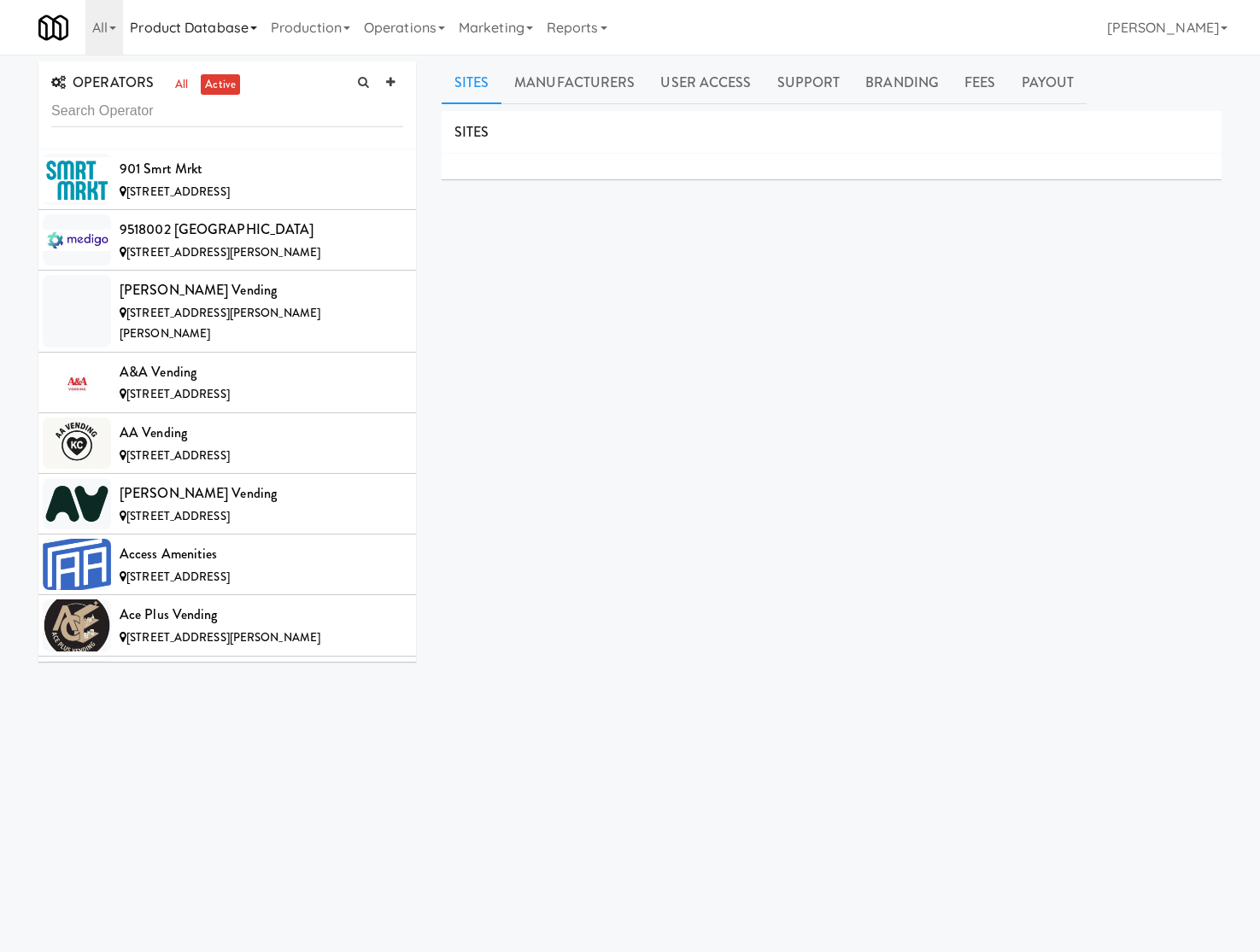
scroll to position [13745, 0]
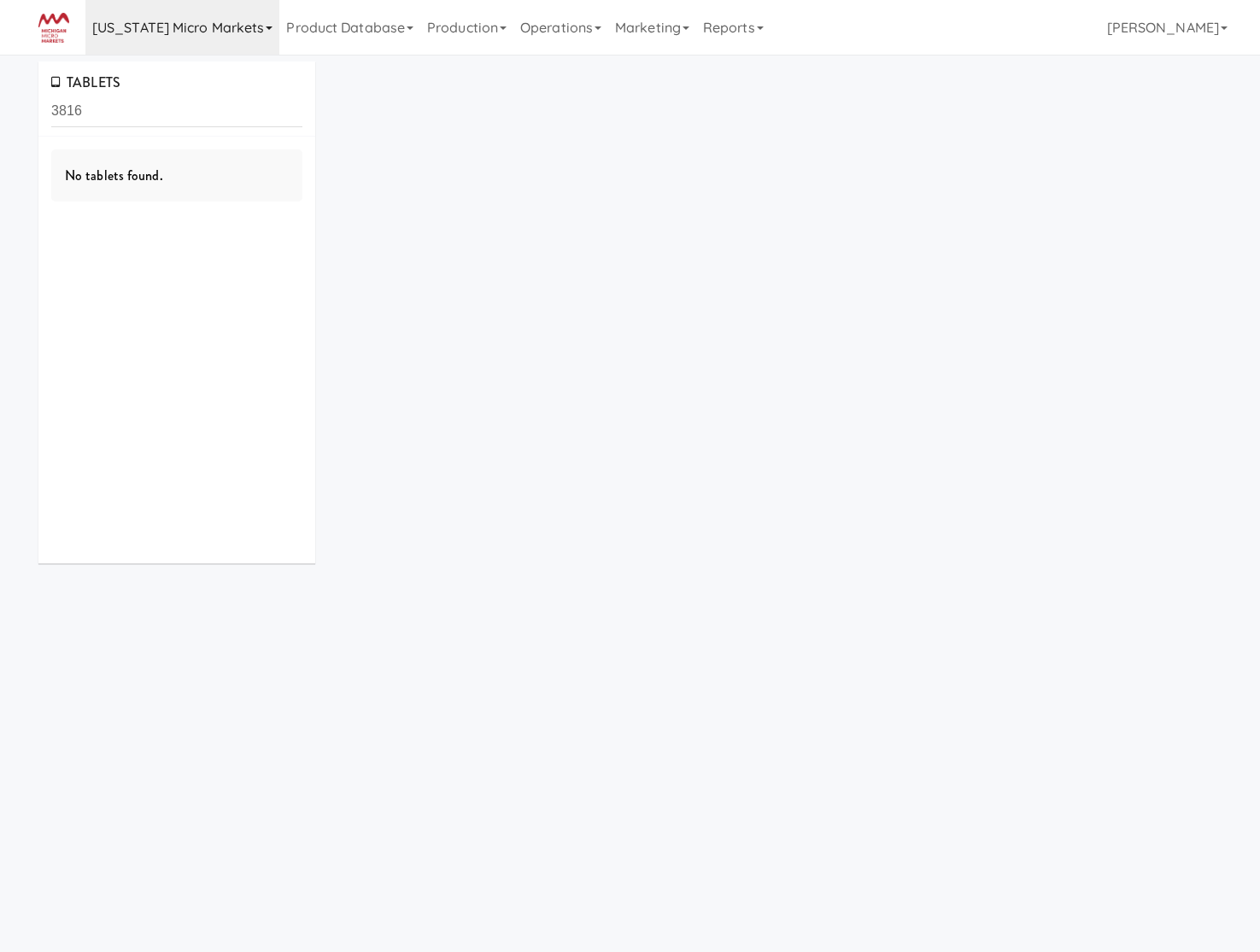
click at [101, 24] on link "[US_STATE] Micro Markets" at bounding box center [182, 27] width 194 height 55
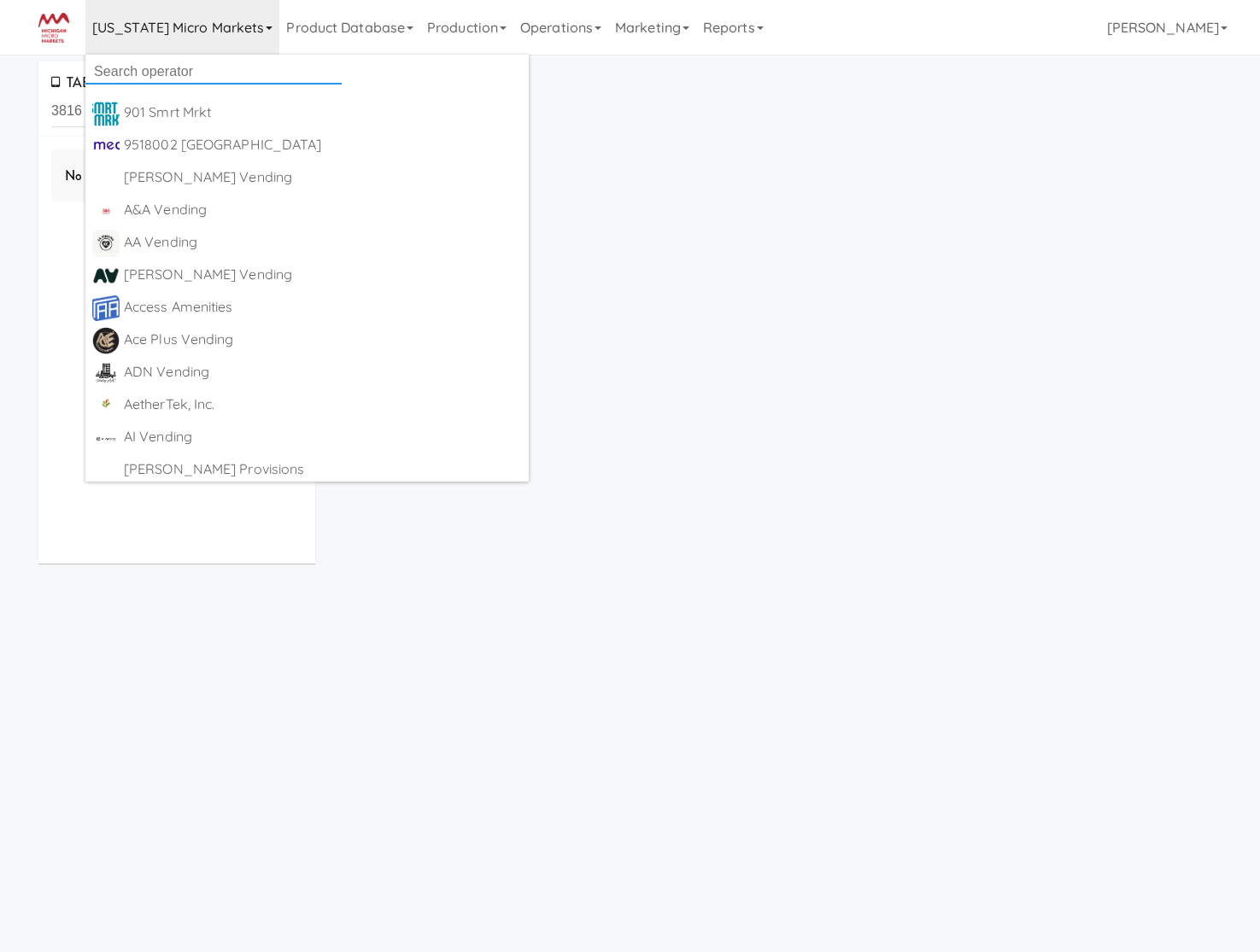
click at [128, 73] on input "text" at bounding box center [213, 72] width 256 height 26
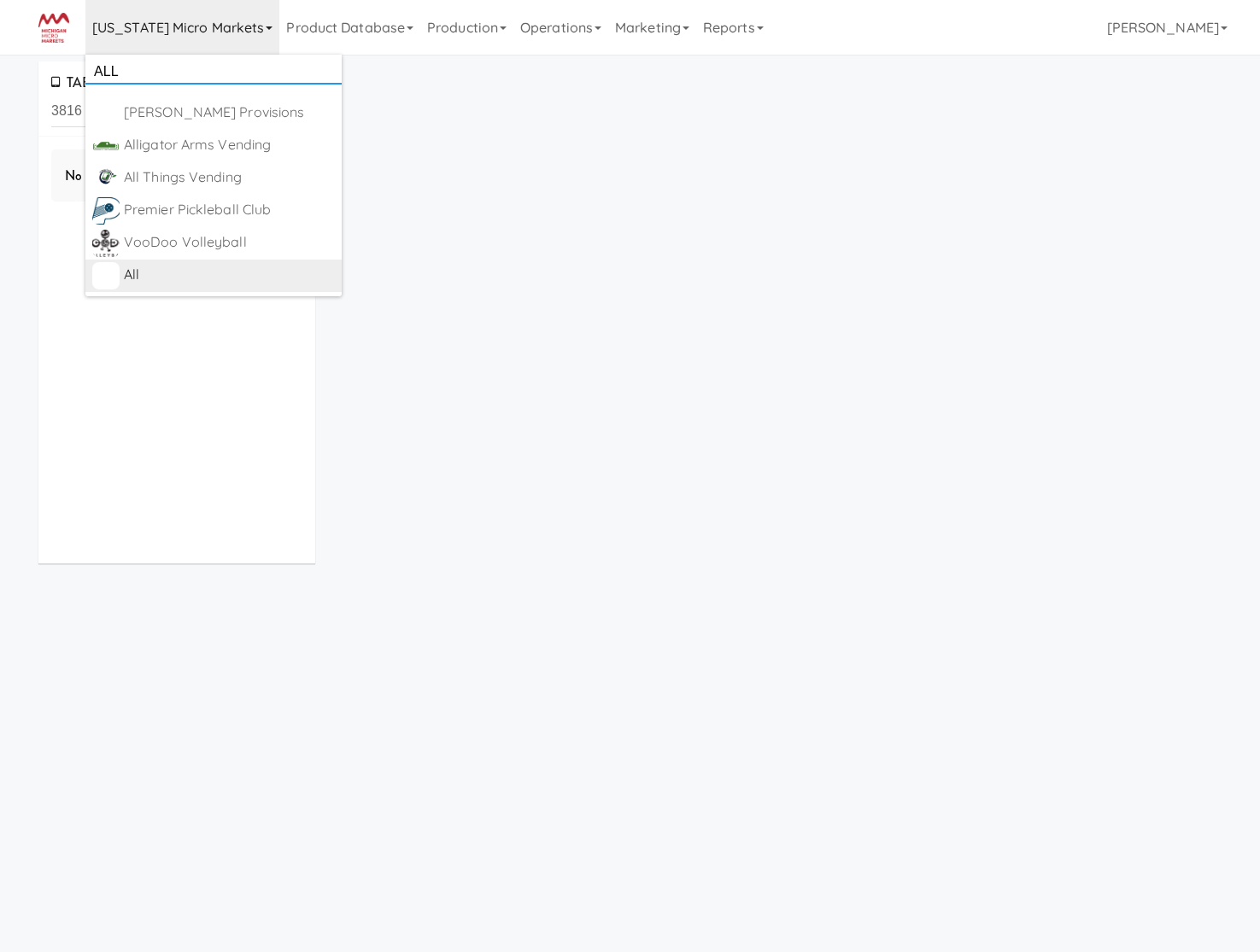
type input "ALL"
click at [261, 278] on div "All" at bounding box center [229, 275] width 211 height 26
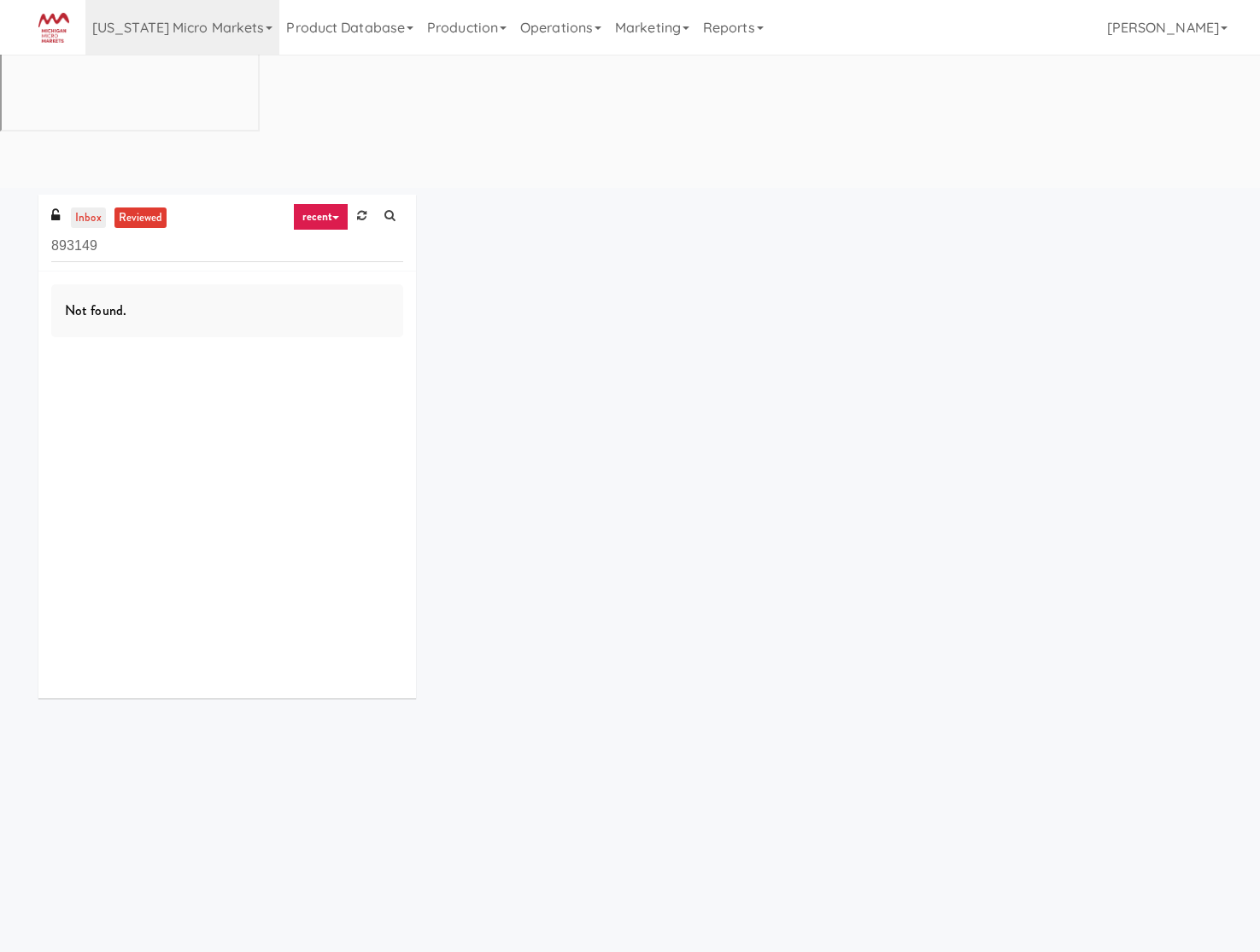
click at [87, 208] on link "inbox" at bounding box center [88, 218] width 35 height 21
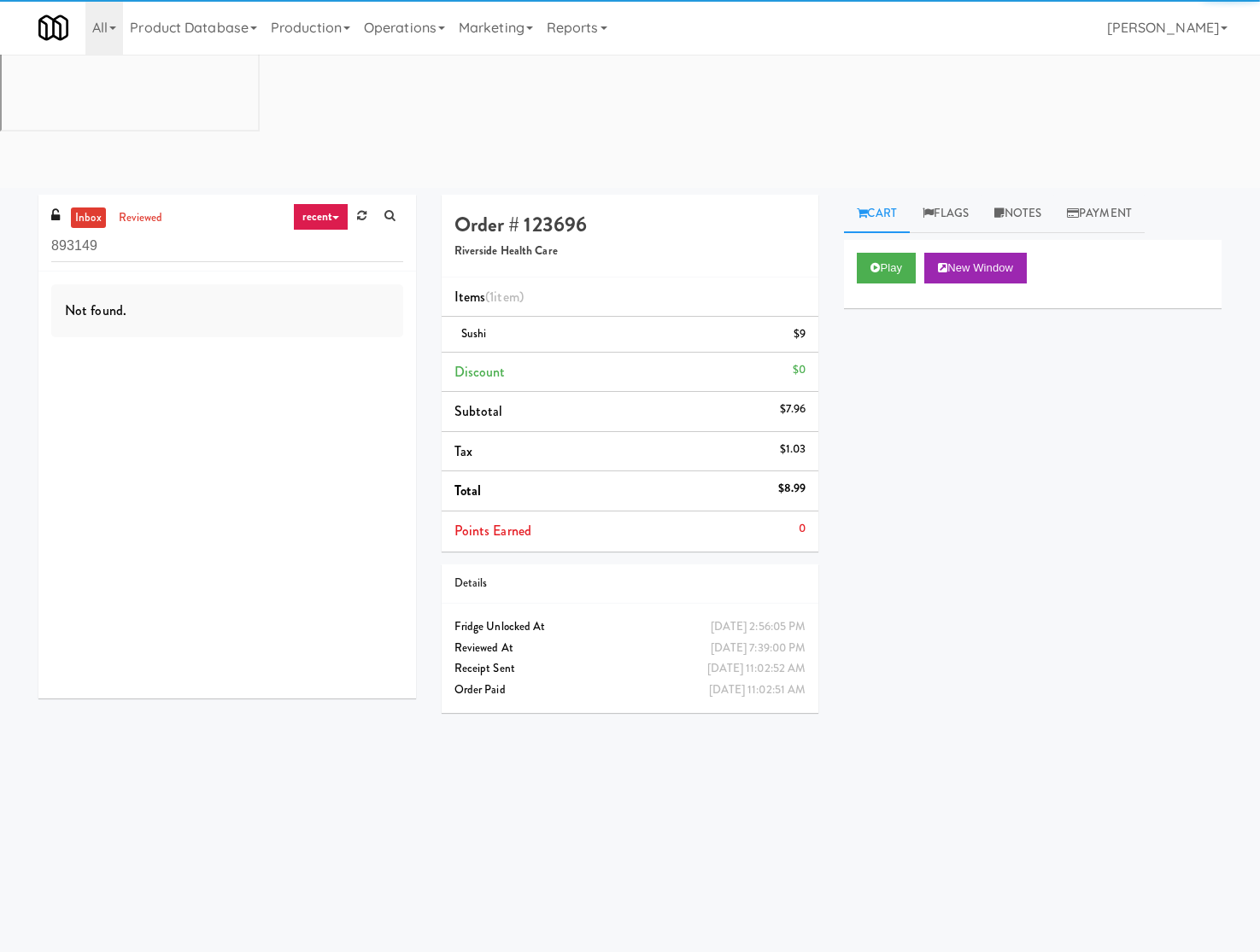
click at [94, 231] on input "893149" at bounding box center [227, 247] width 352 height 32
type input "350777"
click at [159, 208] on link "reviewed" at bounding box center [140, 218] width 53 height 21
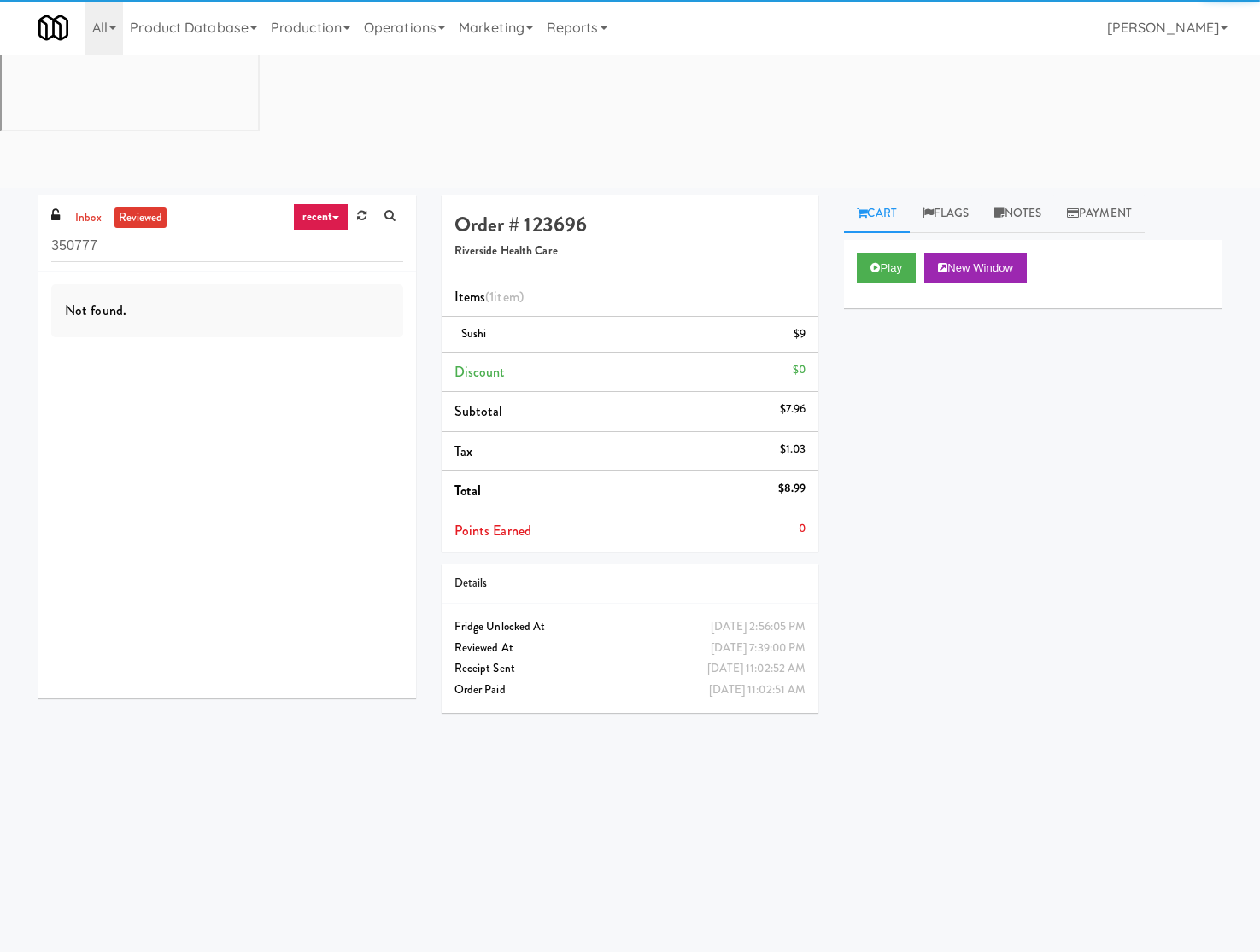
click at [305, 203] on link "recent" at bounding box center [321, 216] width 56 height 27
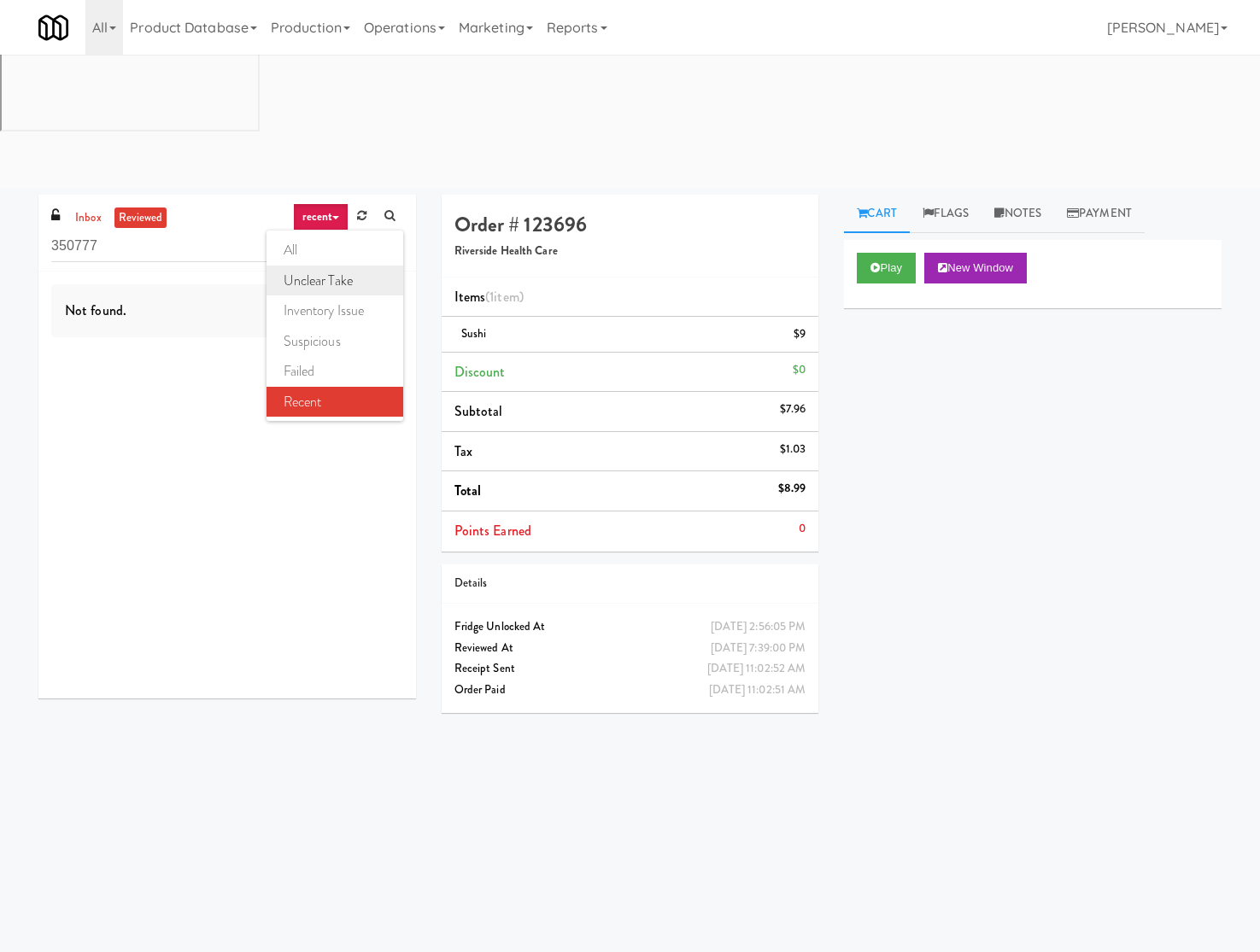
click at [342, 266] on link "unclear take" at bounding box center [334, 281] width 137 height 31
click at [330, 203] on link "unclear take" at bounding box center [307, 216] width 84 height 27
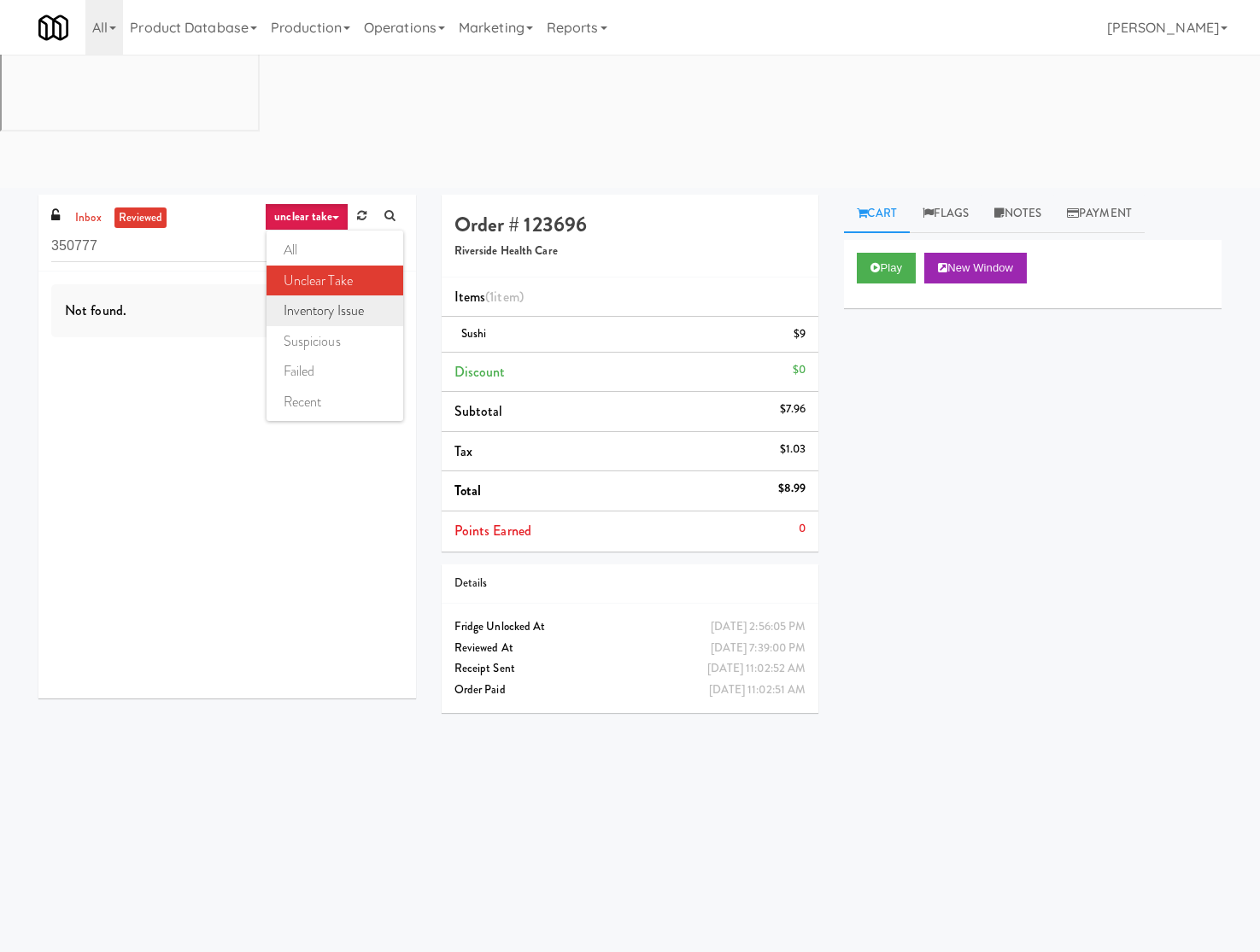
click at [325, 295] on link "inventory issue" at bounding box center [334, 310] width 137 height 31
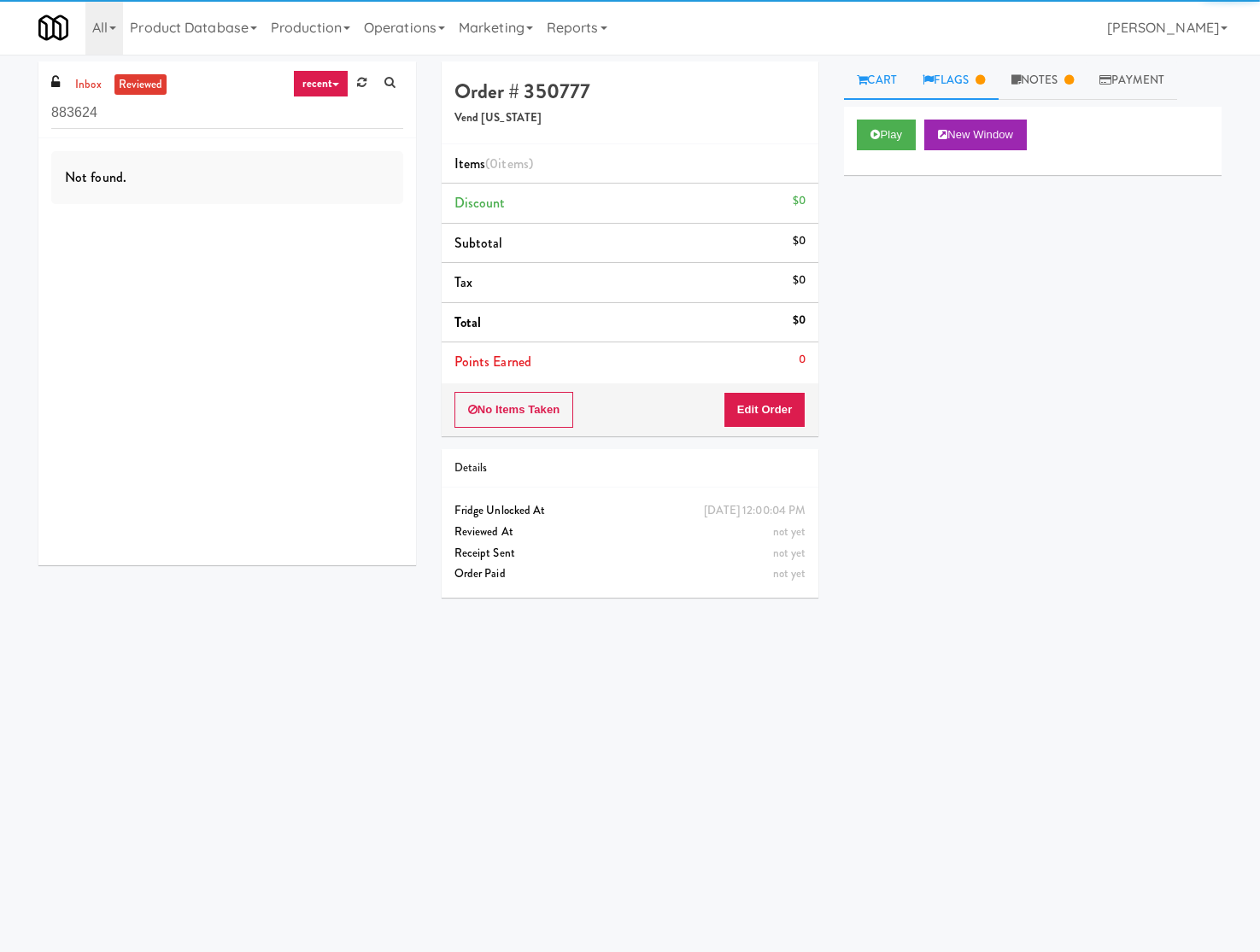
click at [957, 82] on link "Flags" at bounding box center [953, 80] width 89 height 38
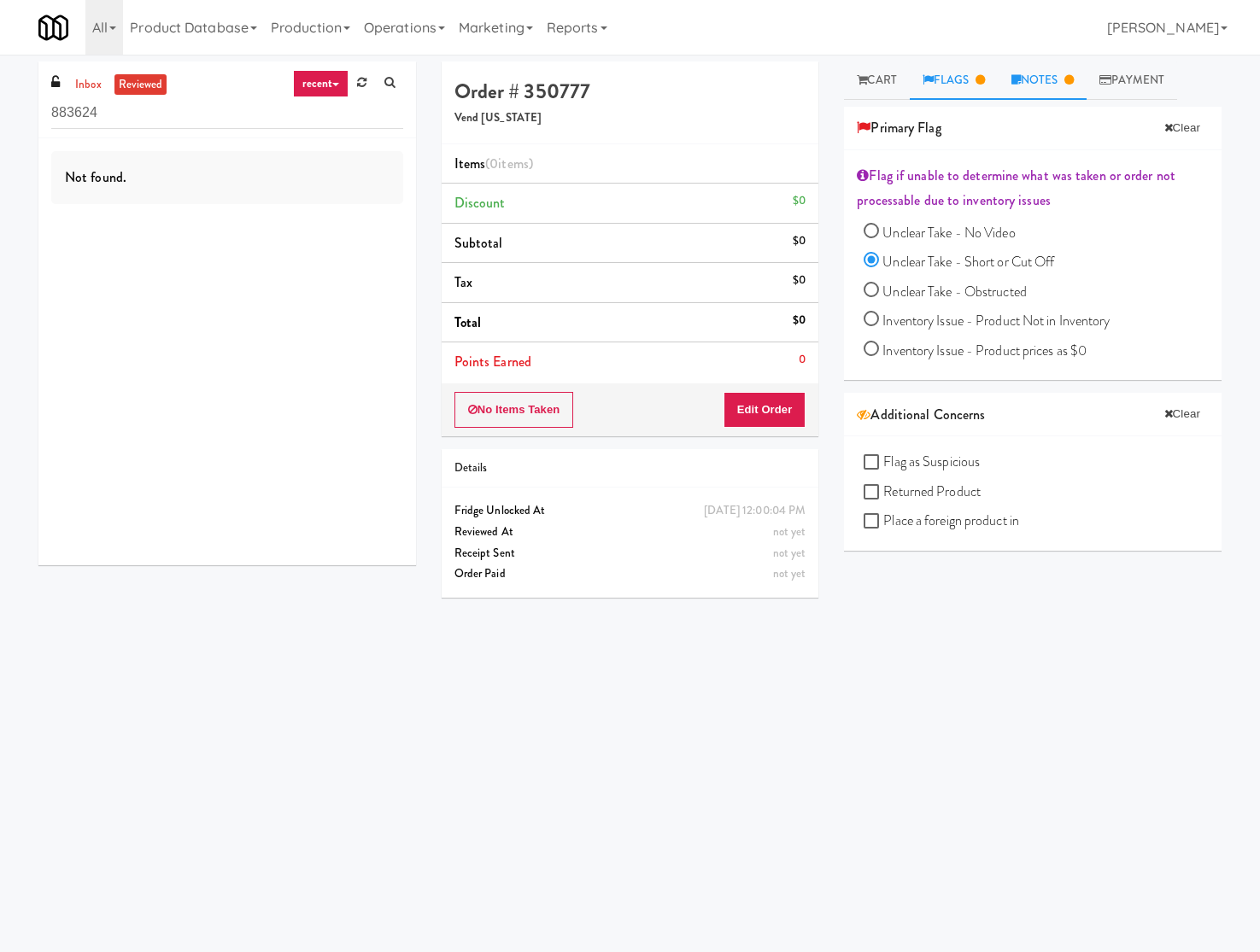
click at [1014, 84] on link "Notes" at bounding box center [1042, 80] width 89 height 38
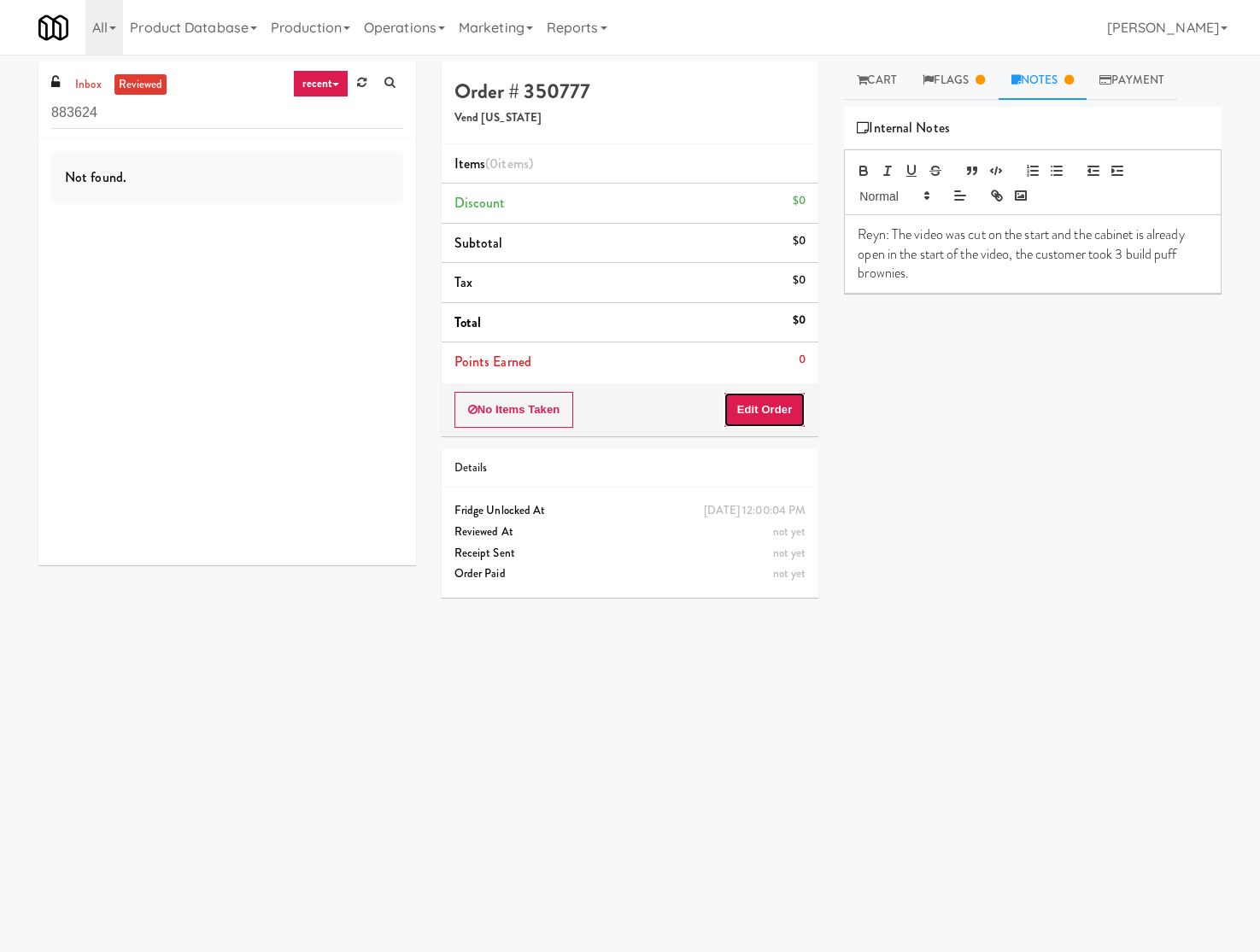
click at [777, 402] on button "Edit Order" at bounding box center [764, 410] width 83 height 36
click at [877, 85] on link "Cart" at bounding box center [877, 80] width 66 height 38
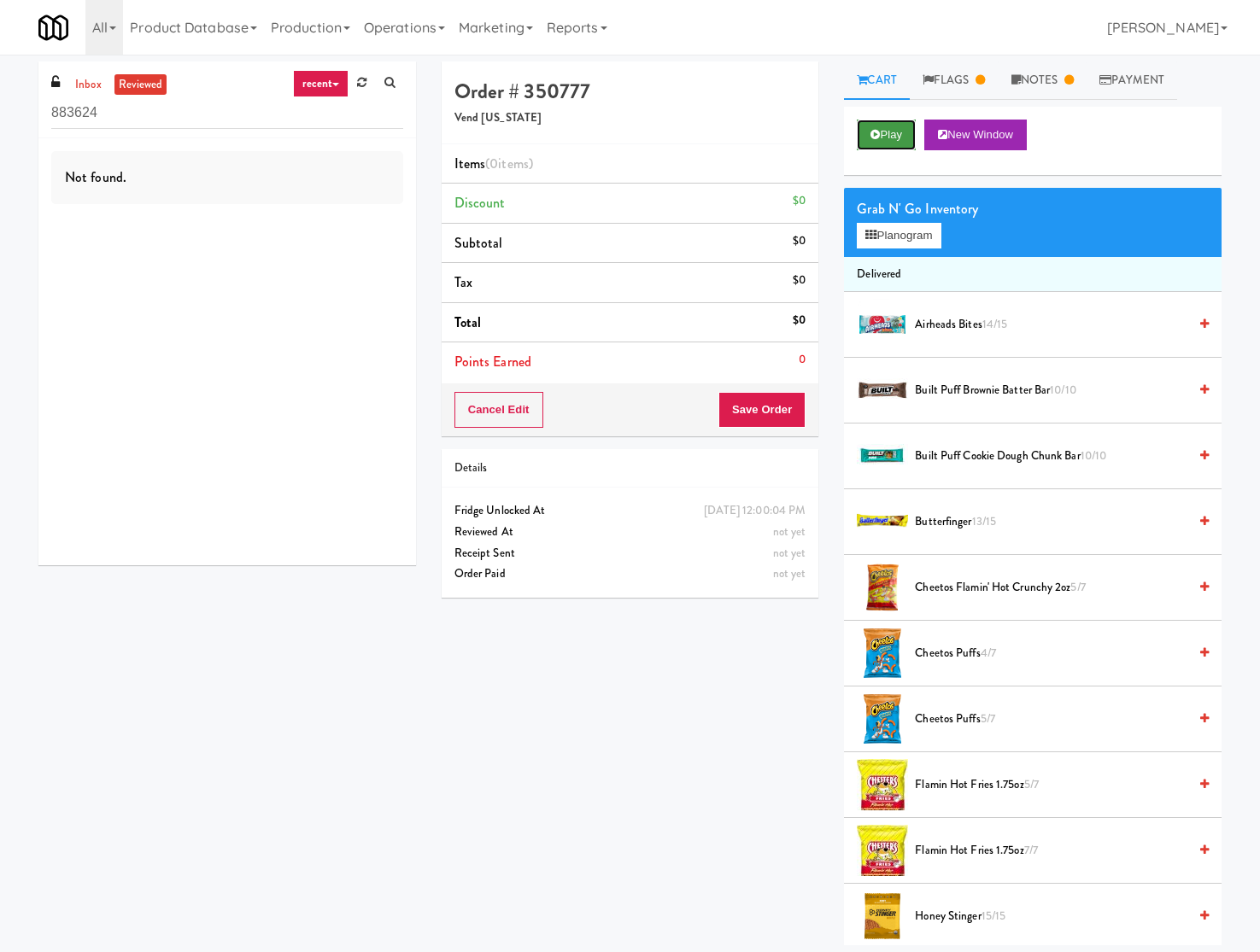
click at [873, 137] on icon at bounding box center [874, 134] width 9 height 11
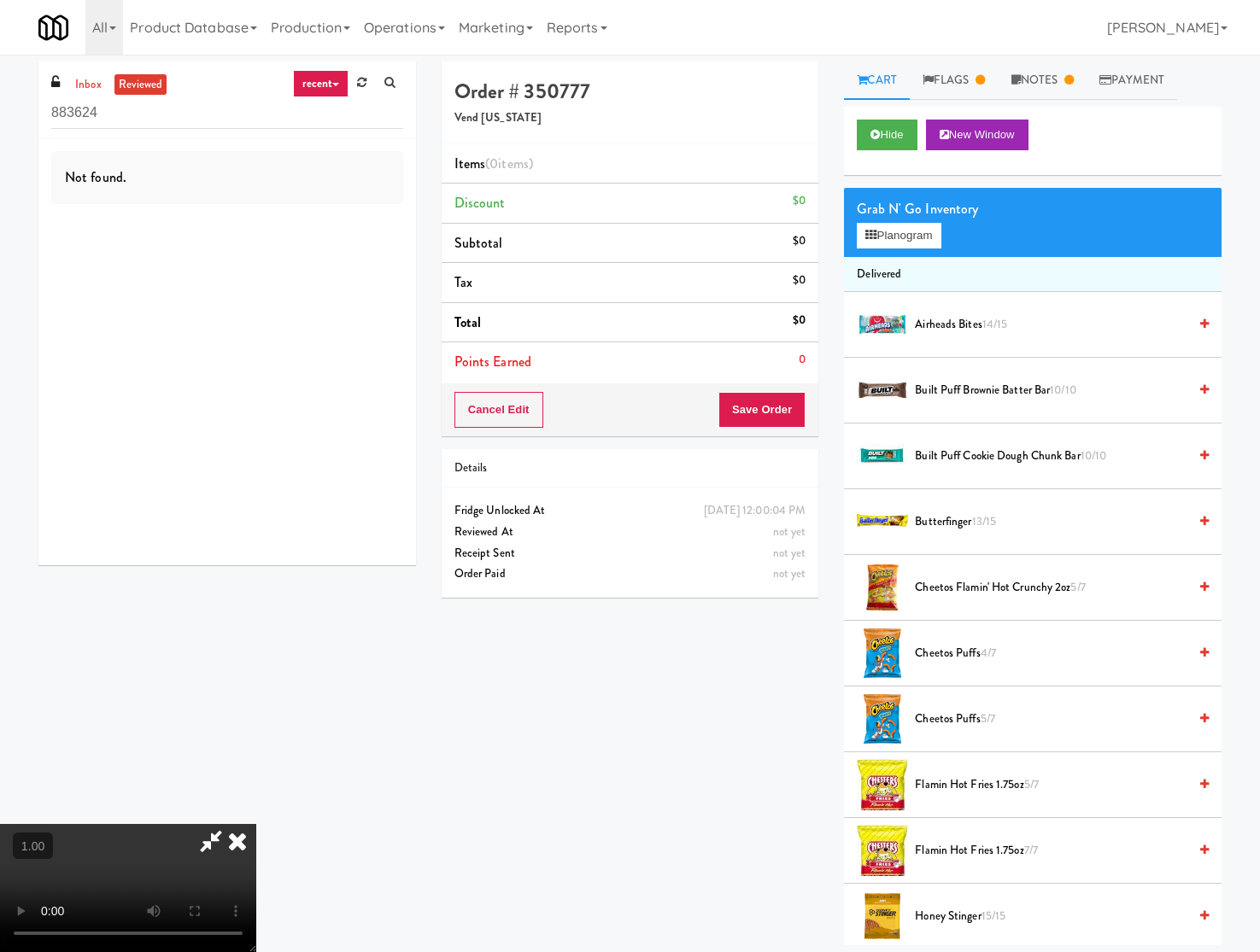
click at [256, 824] on video at bounding box center [128, 888] width 256 height 128
click at [957, 395] on span "Built Puff Brownie Batter Bar 10/10" at bounding box center [1051, 390] width 272 height 21
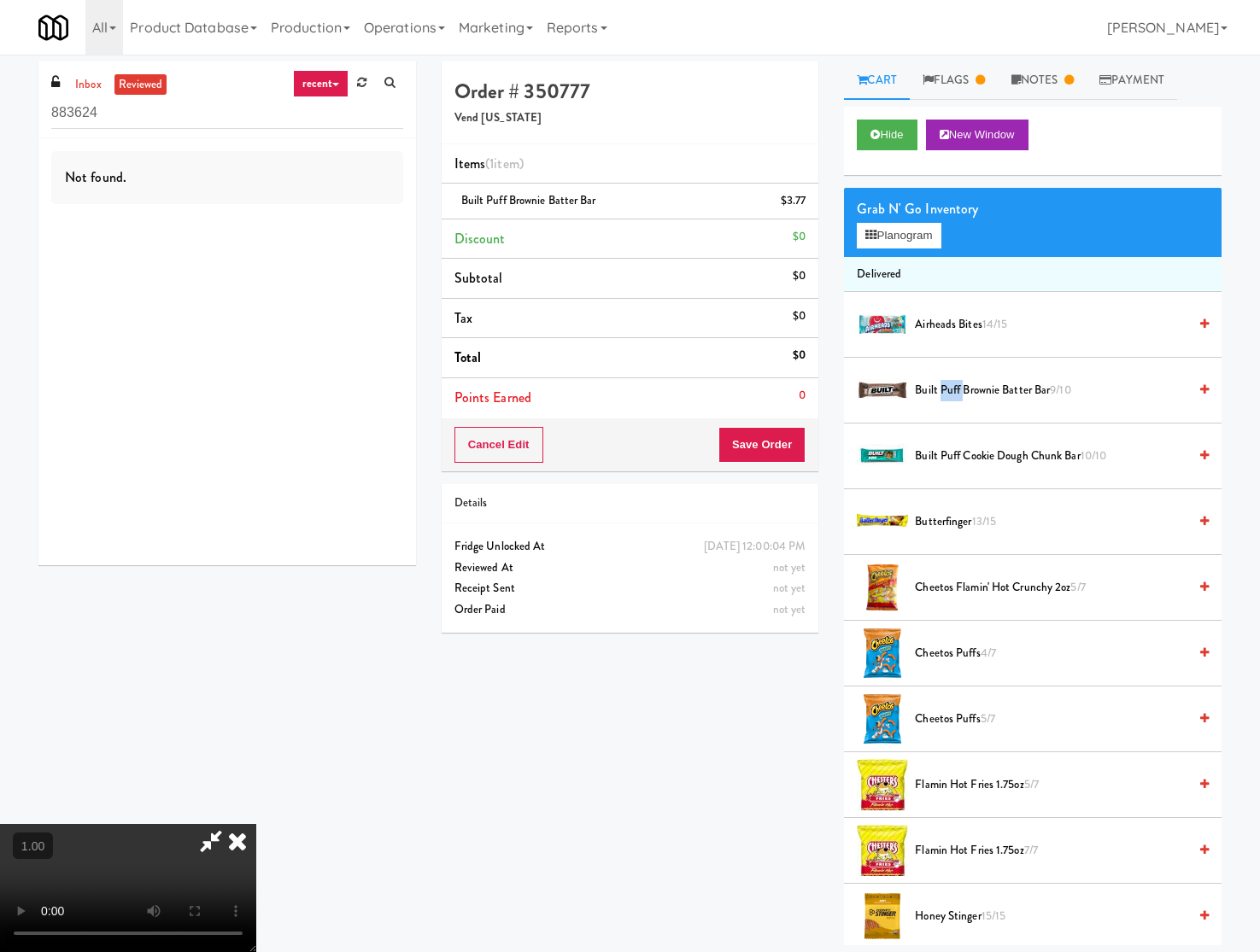
click at [957, 395] on span "Built Puff Brownie Batter Bar 9/10" at bounding box center [1051, 390] width 272 height 21
click at [957, 395] on span "Built Puff Brownie Batter Bar 8/10" at bounding box center [1051, 390] width 272 height 21
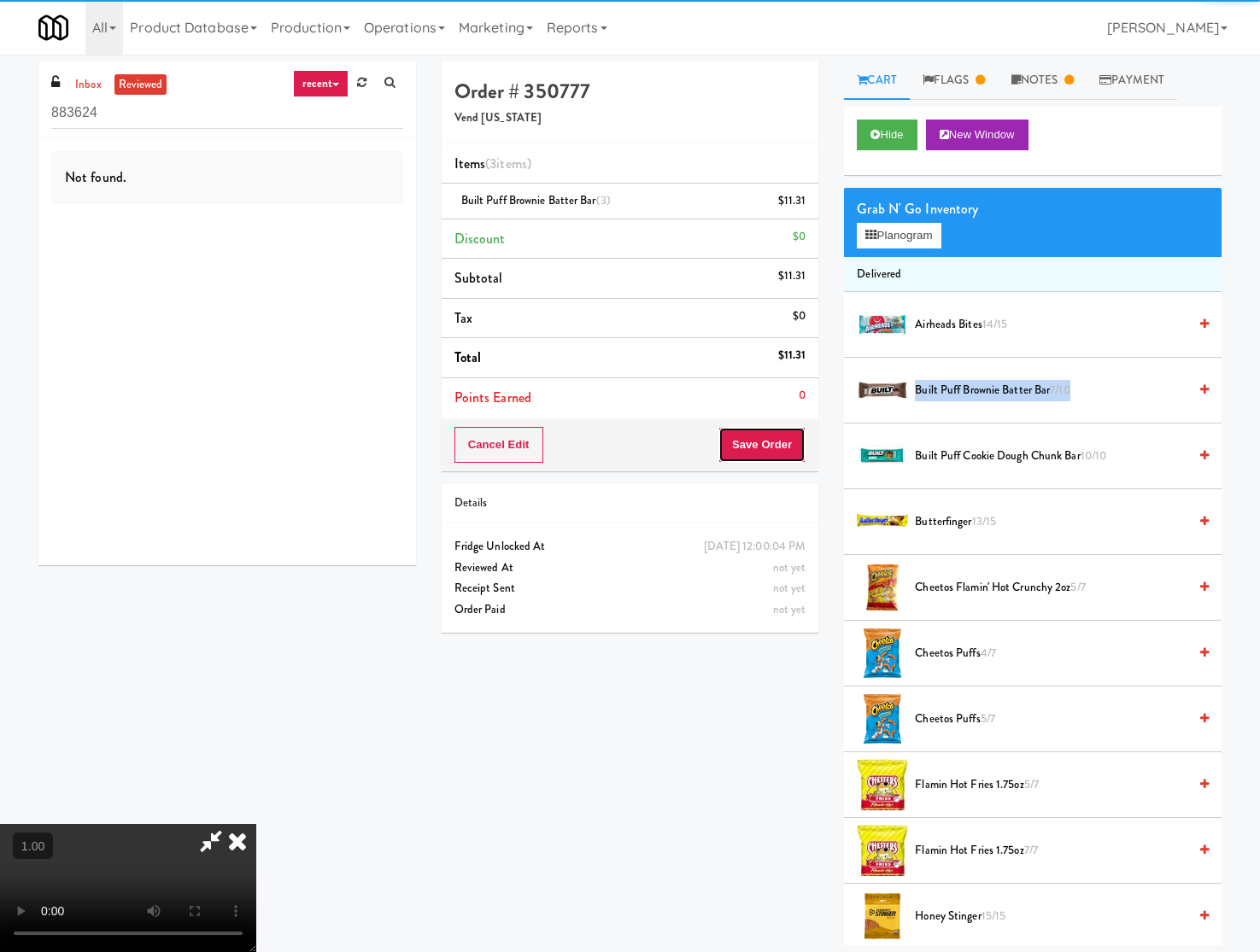
click at [777, 437] on button "Save Order" at bounding box center [761, 445] width 87 height 36
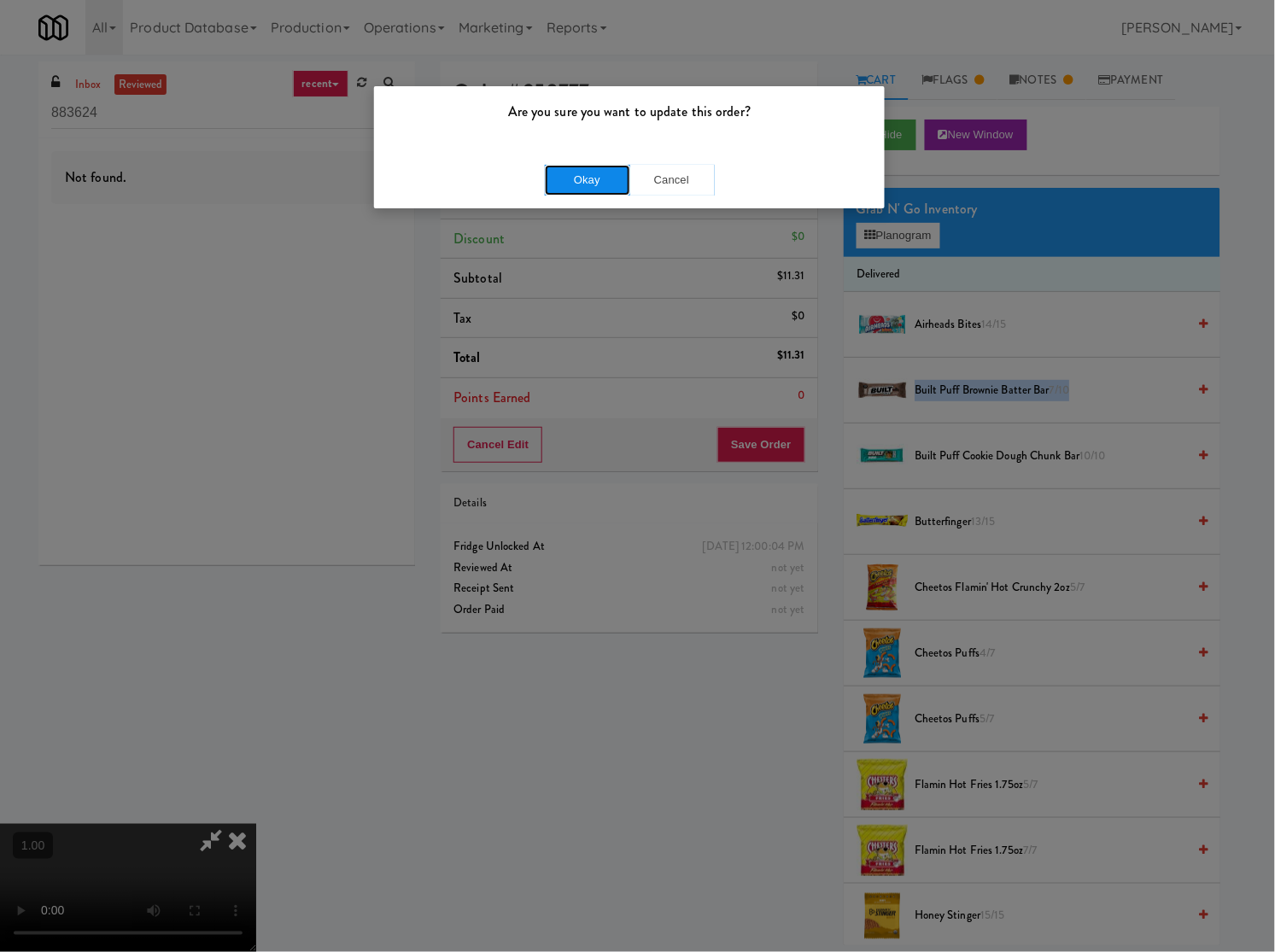
click at [605, 173] on button "Okay" at bounding box center [587, 180] width 85 height 31
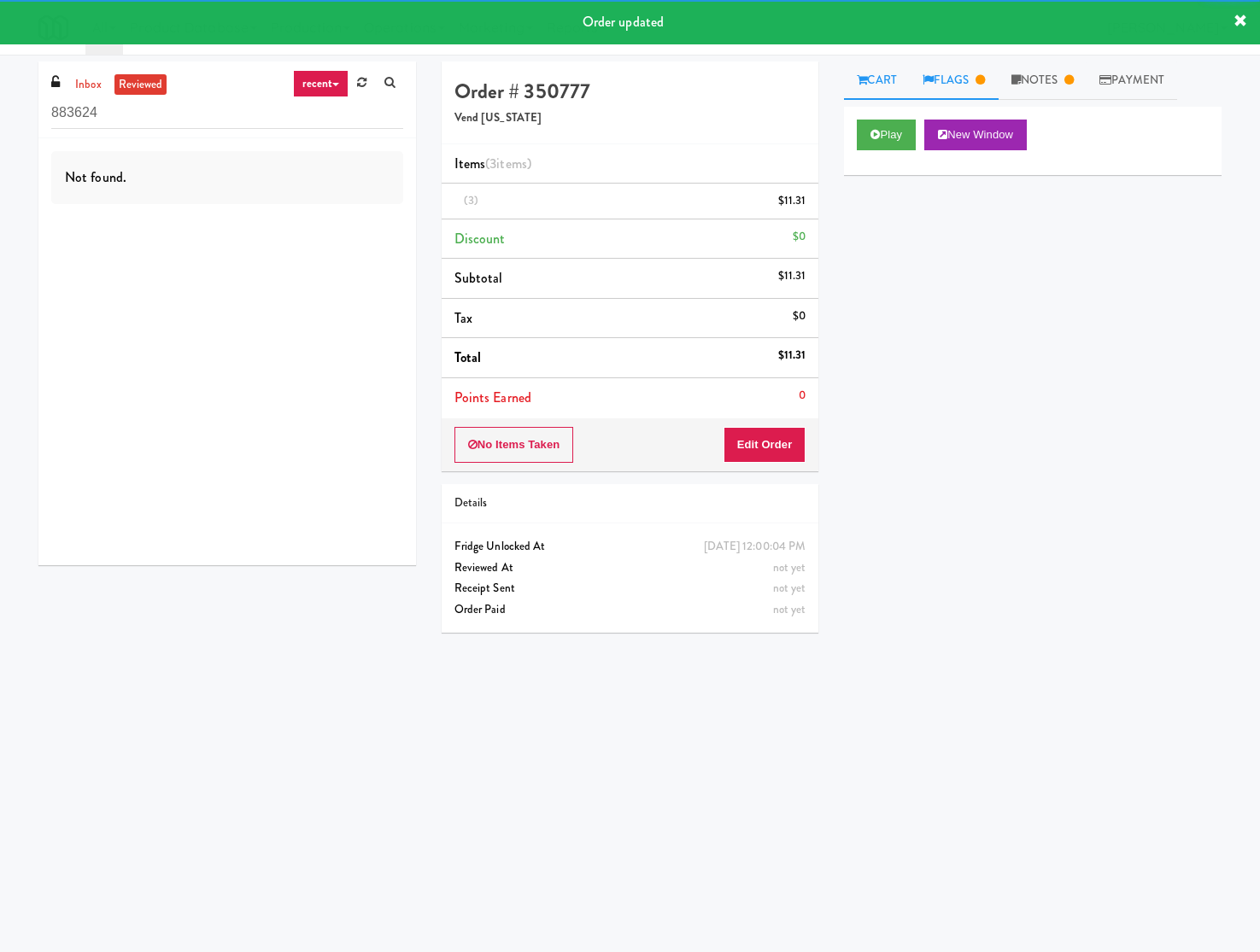
click at [980, 77] on icon at bounding box center [979, 79] width 9 height 11
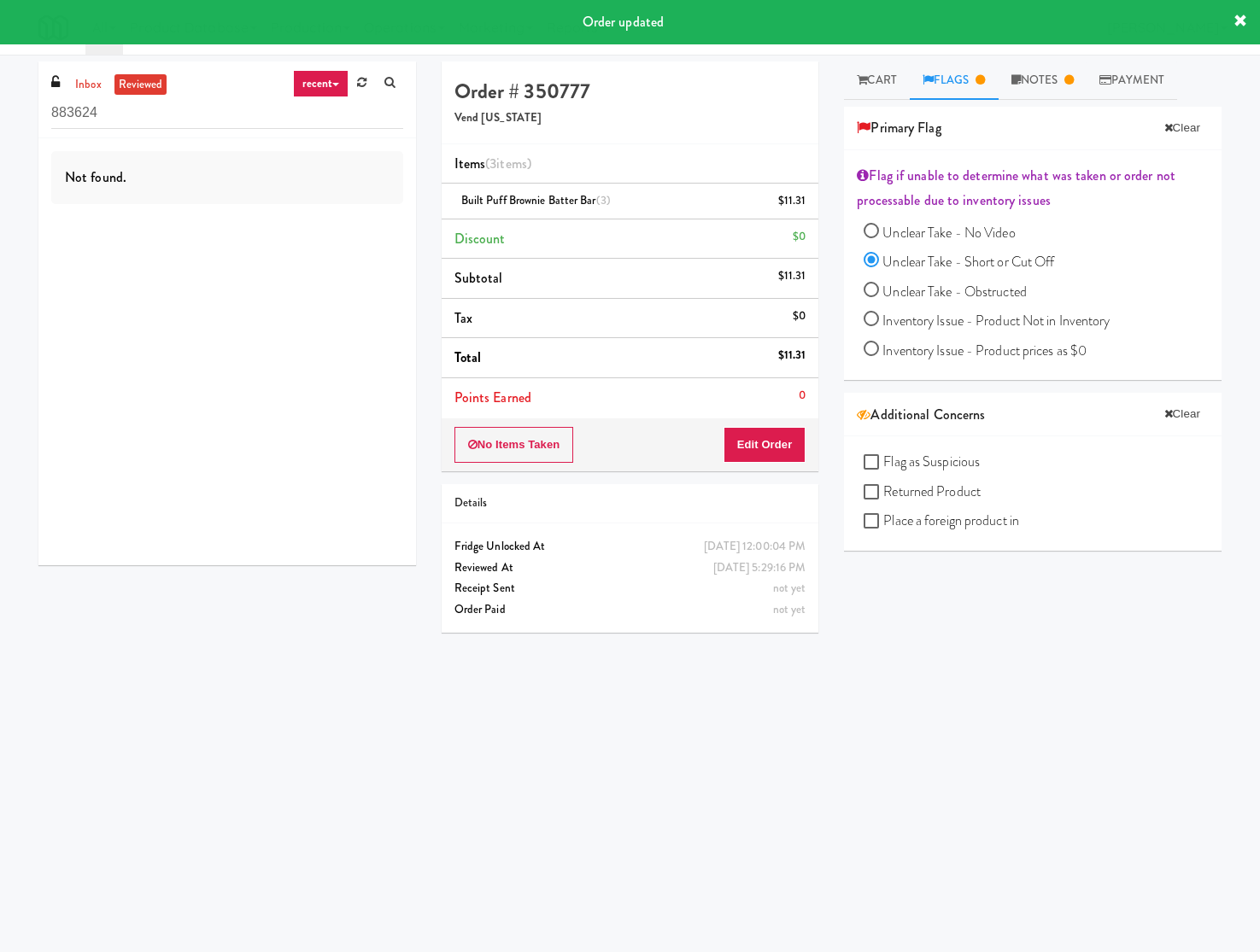
click at [909, 261] on span "Unclear Take - Short or Cut Off" at bounding box center [968, 262] width 172 height 20
click at [879, 261] on input "Unclear Take - Short or Cut Off" at bounding box center [870, 261] width 15 height 15
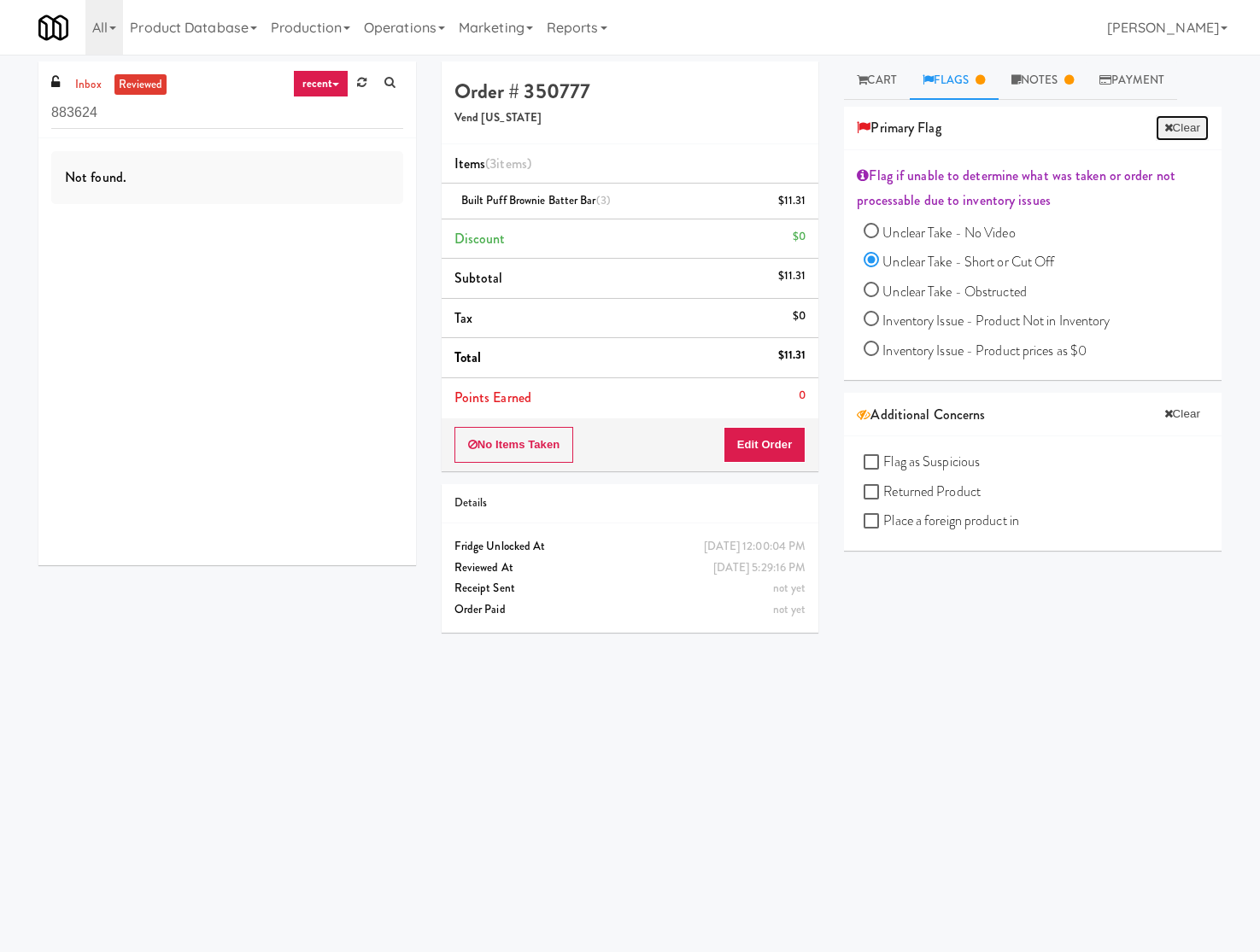
click at [1170, 124] on button "Clear" at bounding box center [1181, 128] width 53 height 26
radio input "false"
click at [1014, 77] on link "Notes" at bounding box center [1025, 80] width 89 height 38
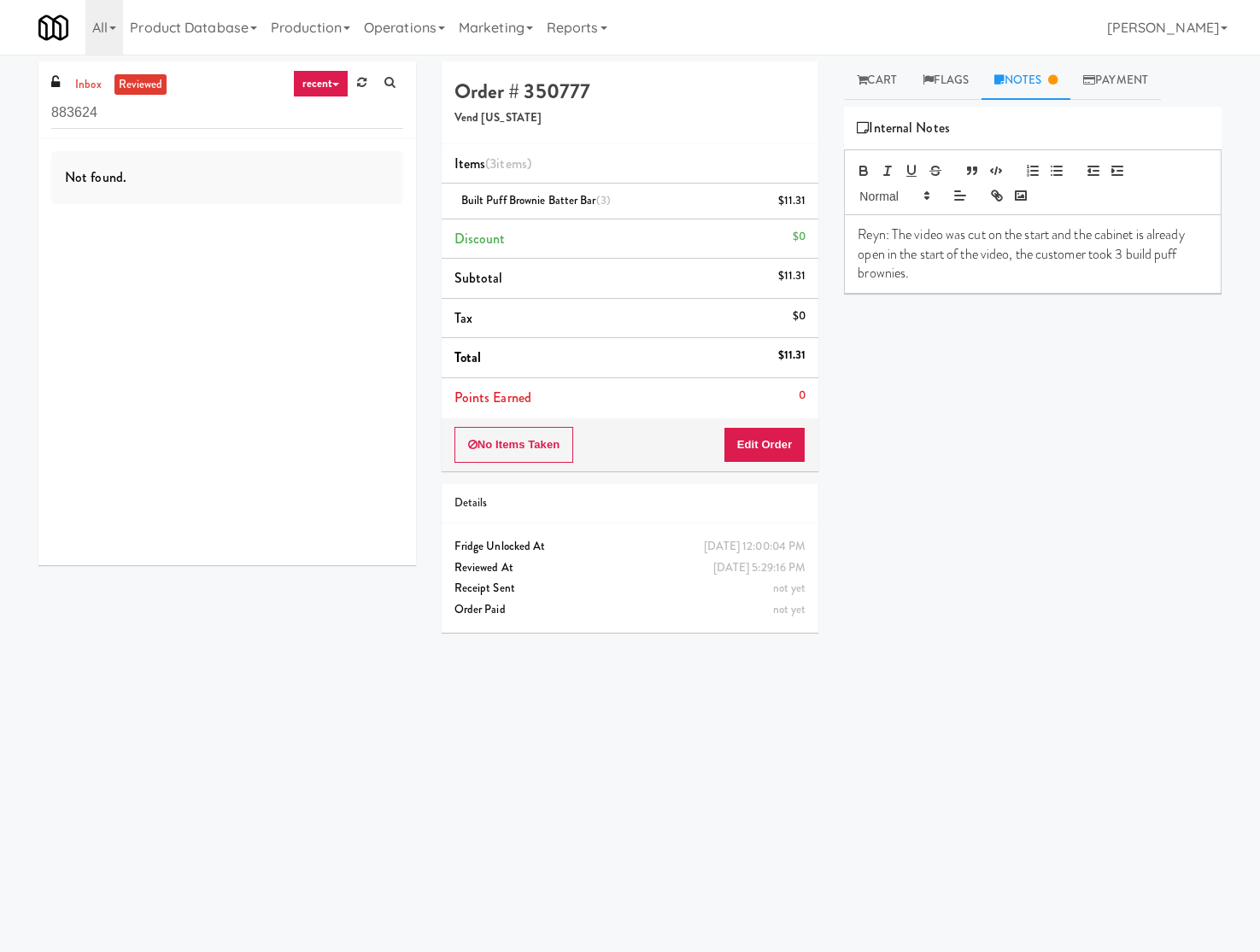
click at [927, 278] on p "Reyn: The video was cut on the start and the cabinet is already open in the sta…" at bounding box center [1032, 253] width 350 height 57
click at [1100, 457] on div "Play New Window Primary Flag Clear Flag if unable to determine what was taken o…" at bounding box center [1032, 427] width 377 height 640
click at [963, 312] on p "Mary: removed flag" at bounding box center [1032, 311] width 350 height 19
click at [954, 313] on p "Mary: removed flag" at bounding box center [1032, 311] width 350 height 19
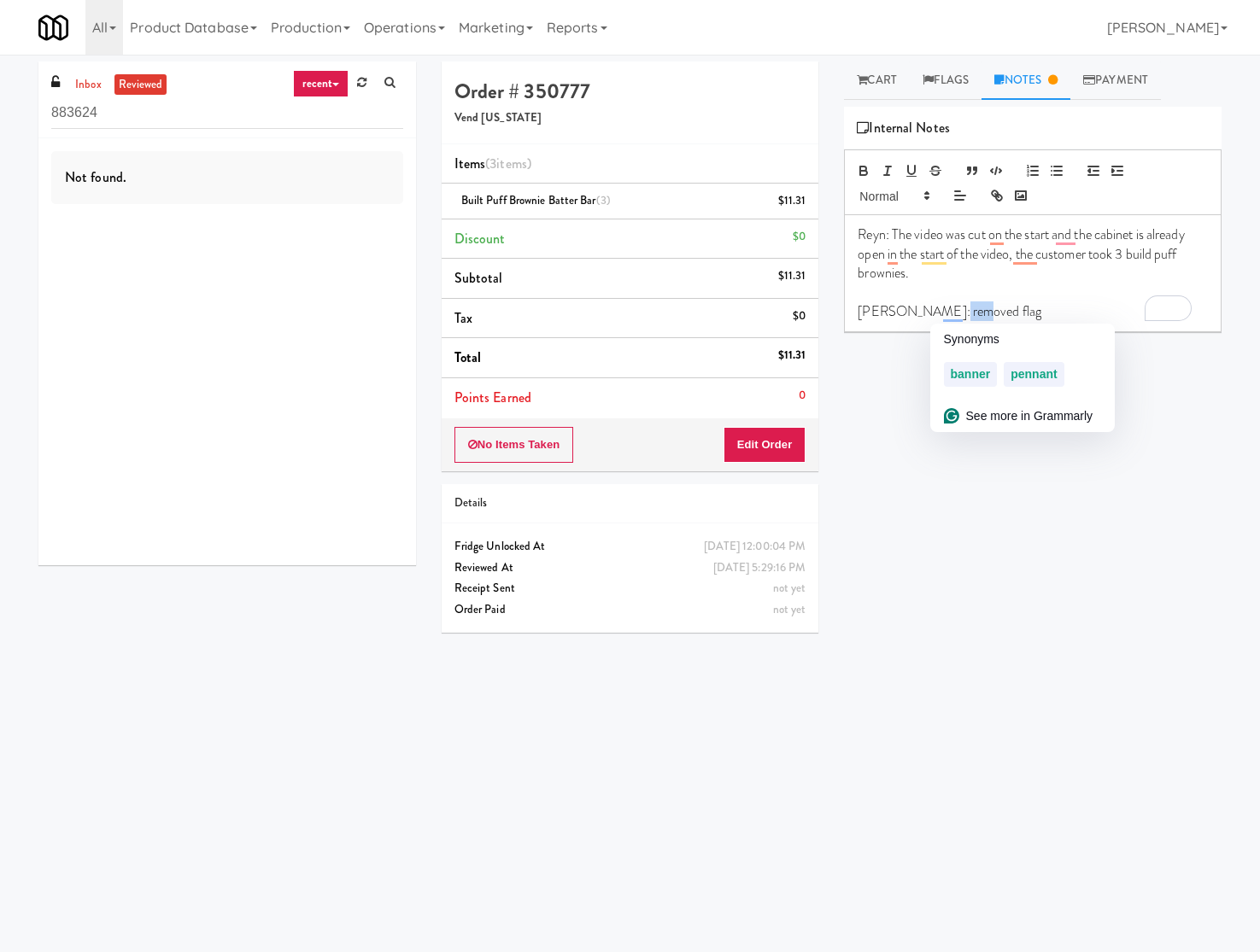
click at [982, 312] on p "Mary: removed flag" at bounding box center [1032, 311] width 350 height 19
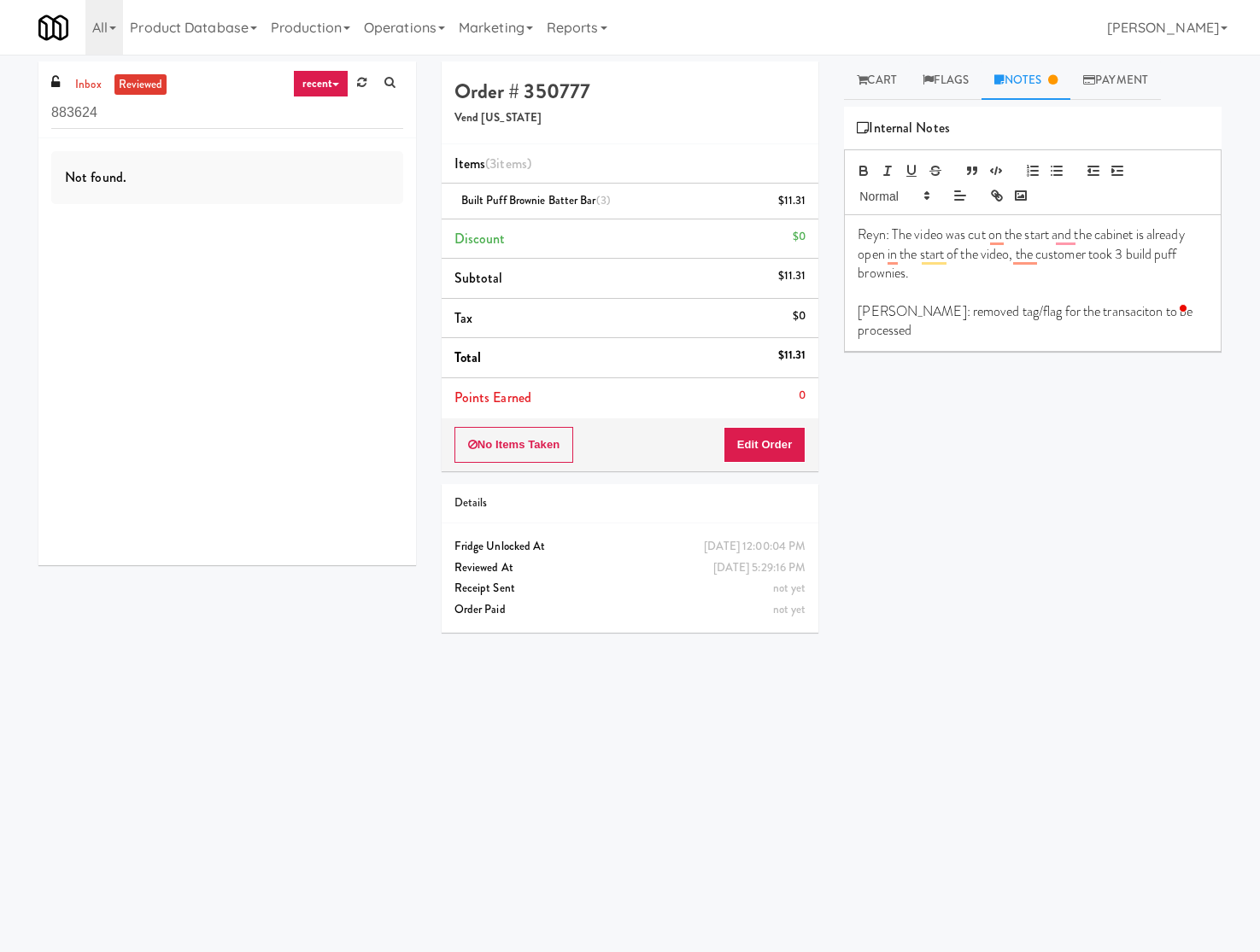
click at [1146, 394] on div "Play New Window Primary Flag Clear Flag if unable to determine what was taken o…" at bounding box center [1032, 427] width 377 height 640
drag, startPoint x: 195, startPoint y: 303, endPoint x: 203, endPoint y: 301, distance: 8.7
click at [195, 303] on div "Not found." at bounding box center [226, 351] width 377 height 427
click at [549, 98] on h4 "Order # 350777" at bounding box center [630, 91] width 352 height 22
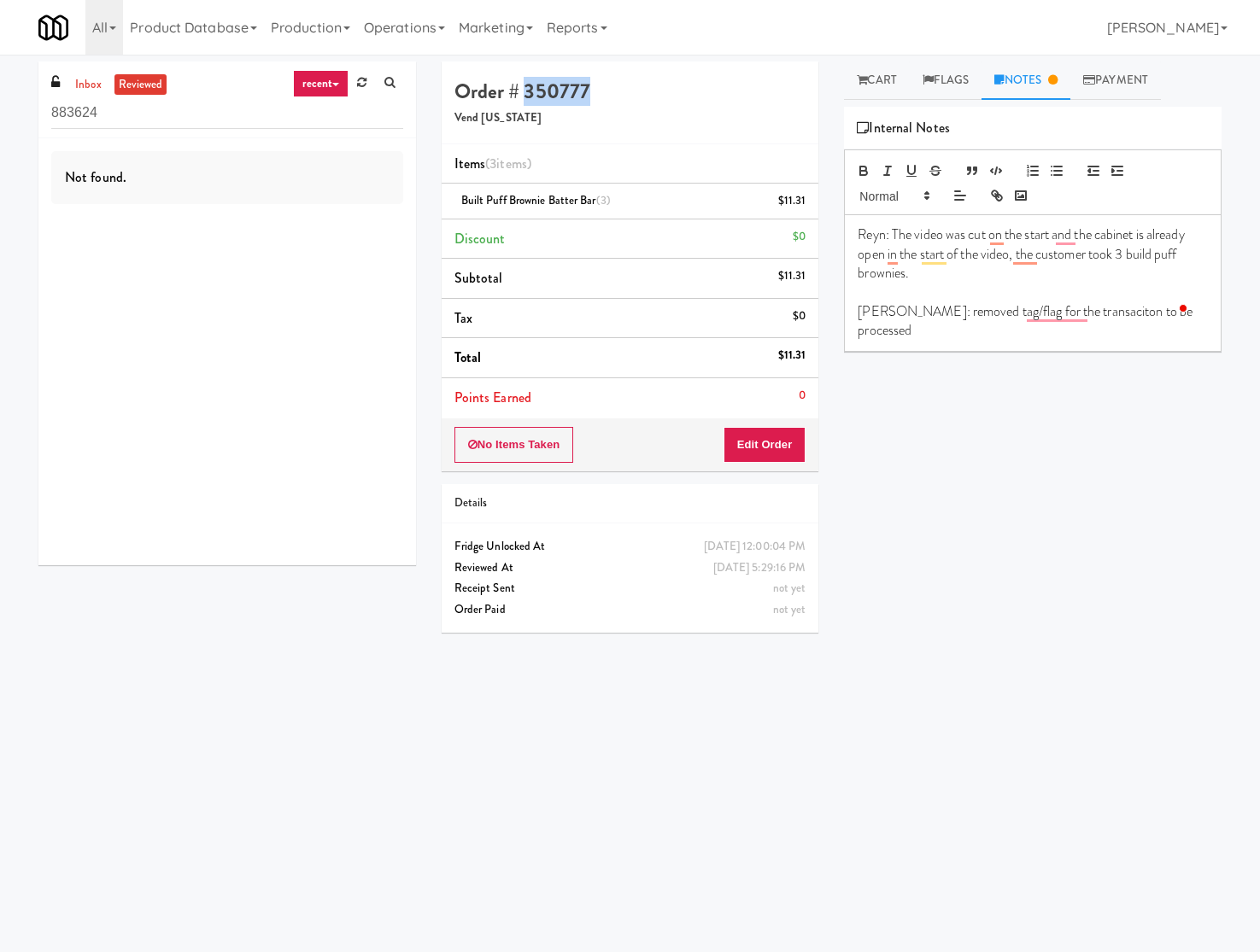
copy h4 "350777"
click at [334, 461] on div "Not found." at bounding box center [226, 351] width 377 height 427
click at [143, 575] on div "inbox reviewed recent all unclear take inventory issue suspicious failed recent…" at bounding box center [227, 319] width 403 height 517
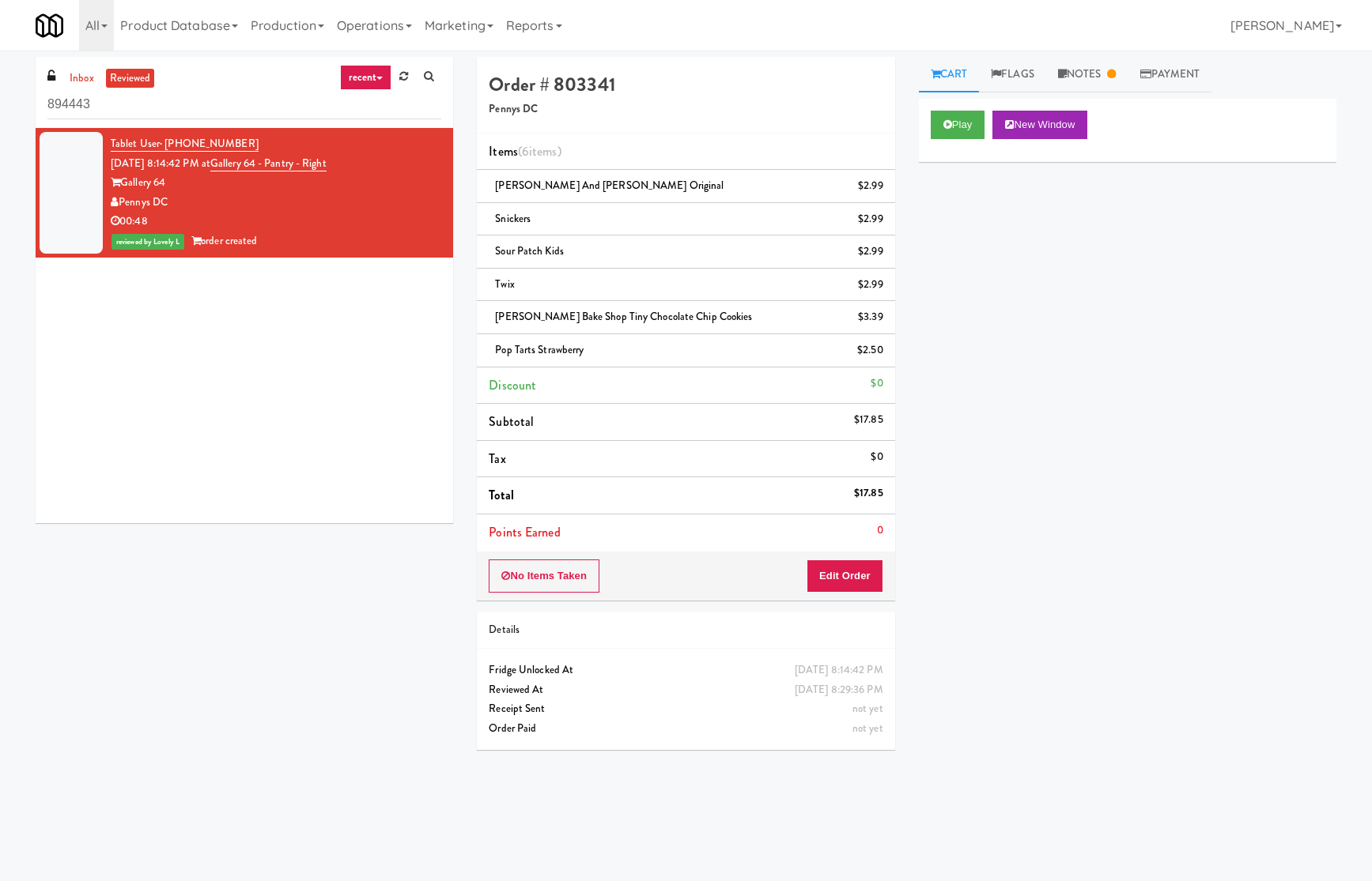
drag, startPoint x: 256, startPoint y: 140, endPoint x: 165, endPoint y: 149, distance: 91.4
click at [165, 149] on div "Tablet User · (202) 600-6431 [DATE] 8:14:42 PM at Gallery 64 - Pantry - Right G…" at bounding box center [276, 192] width 331 height 117
copy span "[PHONE_NUMBER]"
click at [587, 81] on h4 "Order # 803341" at bounding box center [685, 84] width 393 height 20
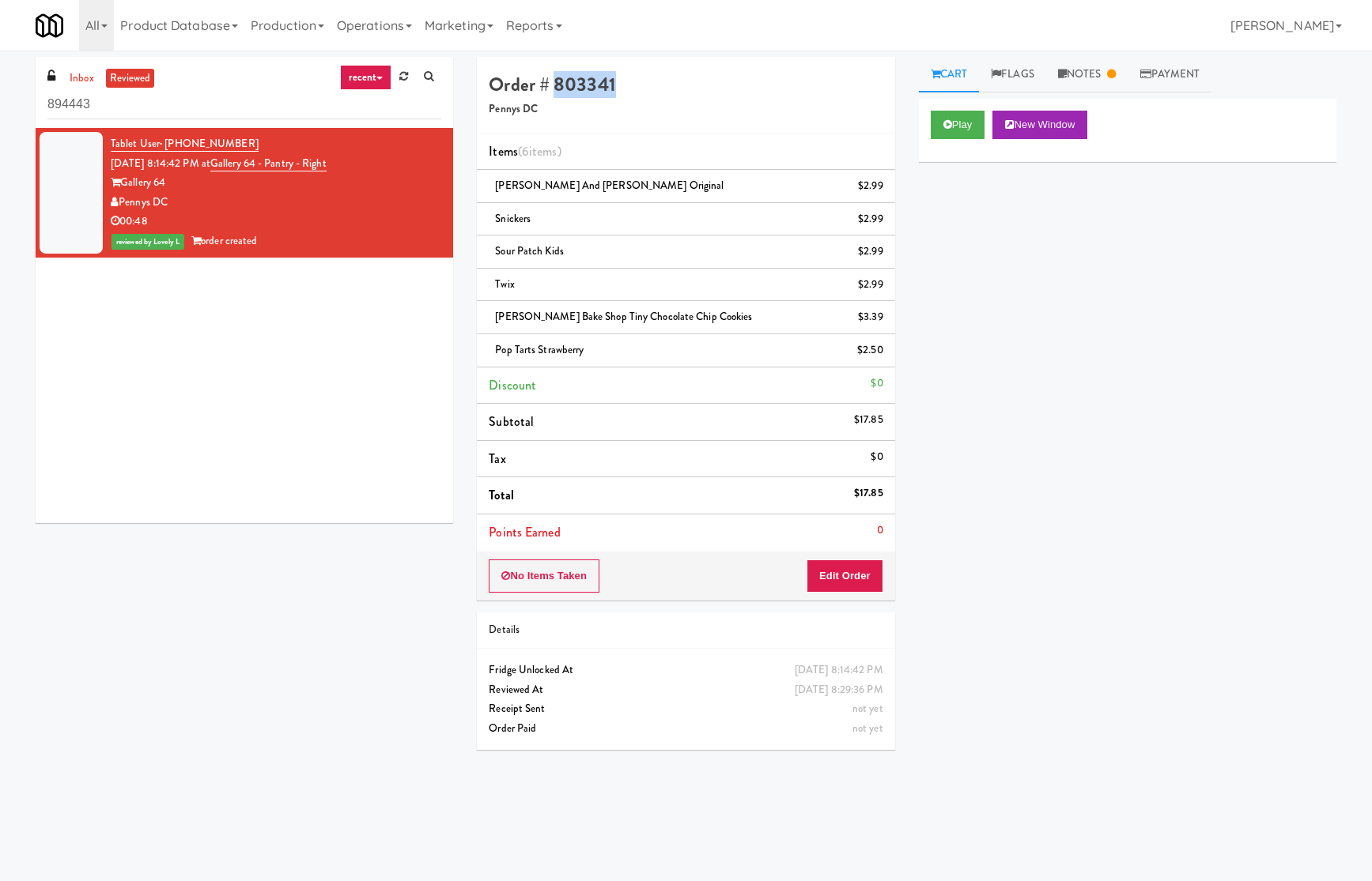
copy h4 "803341"
drag, startPoint x: 1085, startPoint y: 430, endPoint x: 1204, endPoint y: 379, distance: 129.5
click at [1127, 433] on div "Play New Window Primary Flag Clear Flag if unable to determine what was taken o…" at bounding box center [1127, 395] width 418 height 592
